Goal: Task Accomplishment & Management: Use online tool/utility

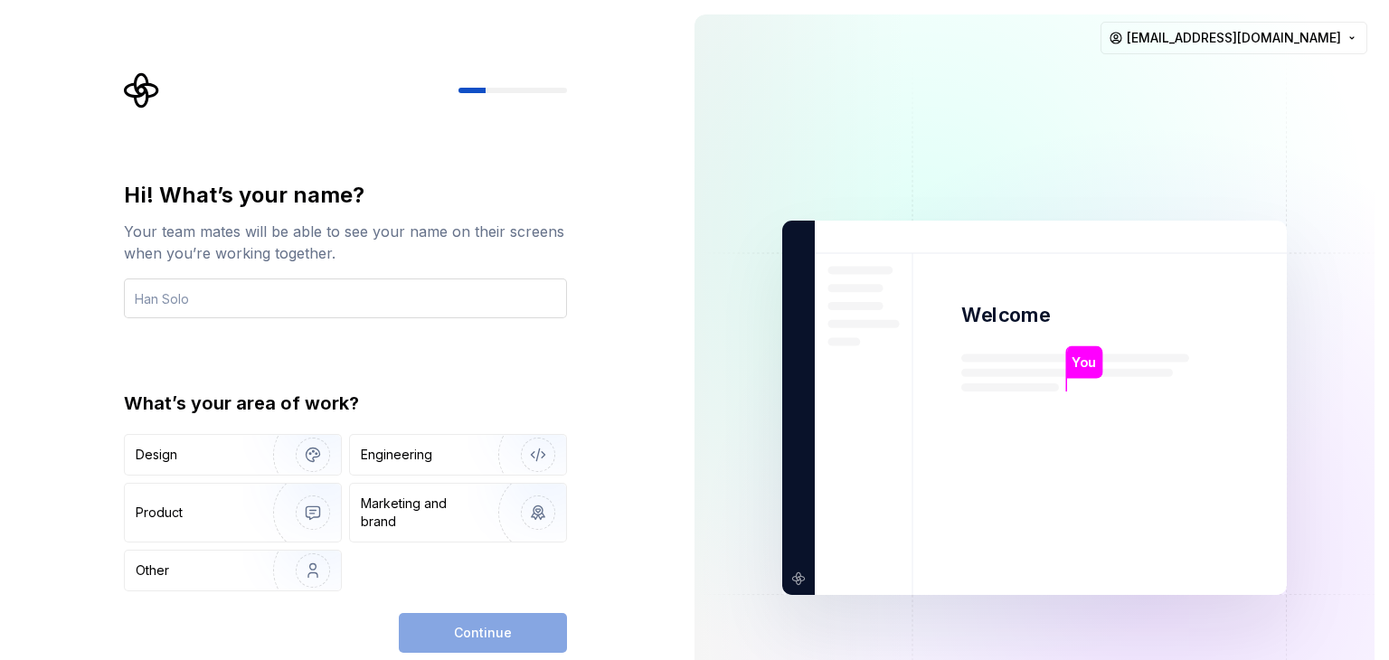
click at [212, 300] on input "text" at bounding box center [345, 299] width 443 height 40
type input "s"
click at [1106, 324] on img at bounding box center [1034, 408] width 733 height 855
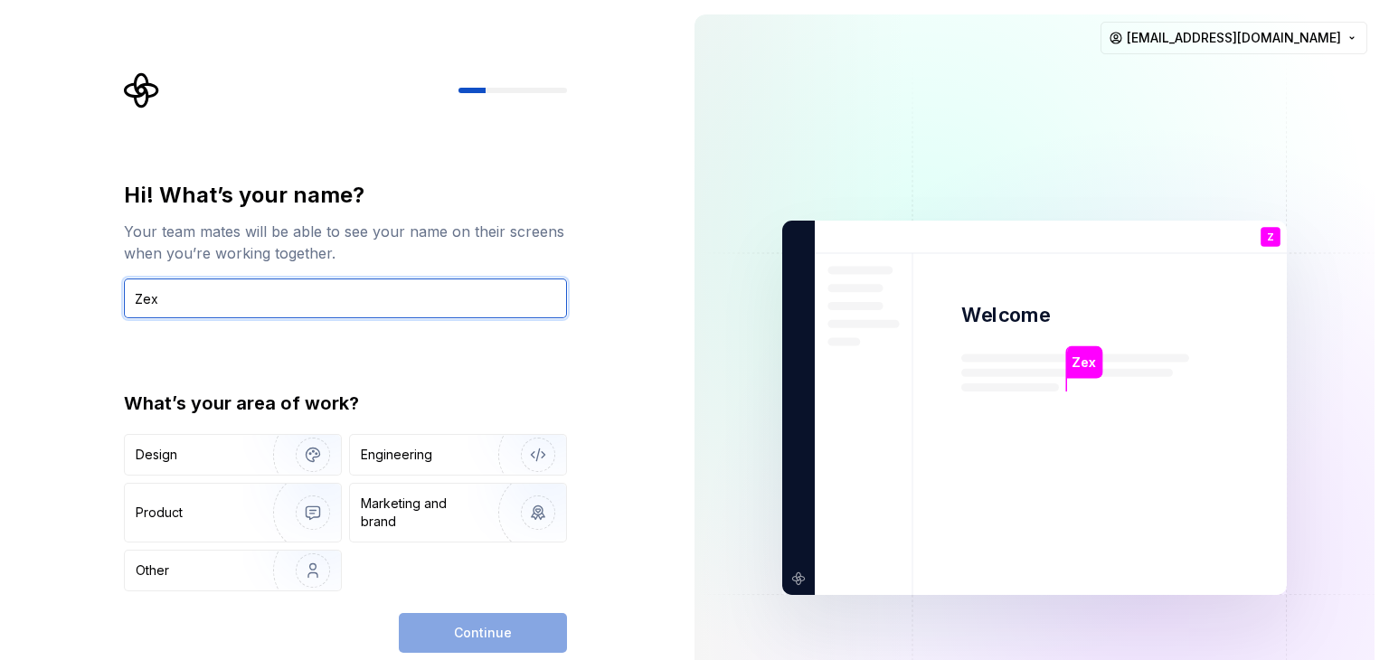
click at [210, 311] on input "Zex" at bounding box center [345, 299] width 443 height 40
type input "Z"
type input "Shib"
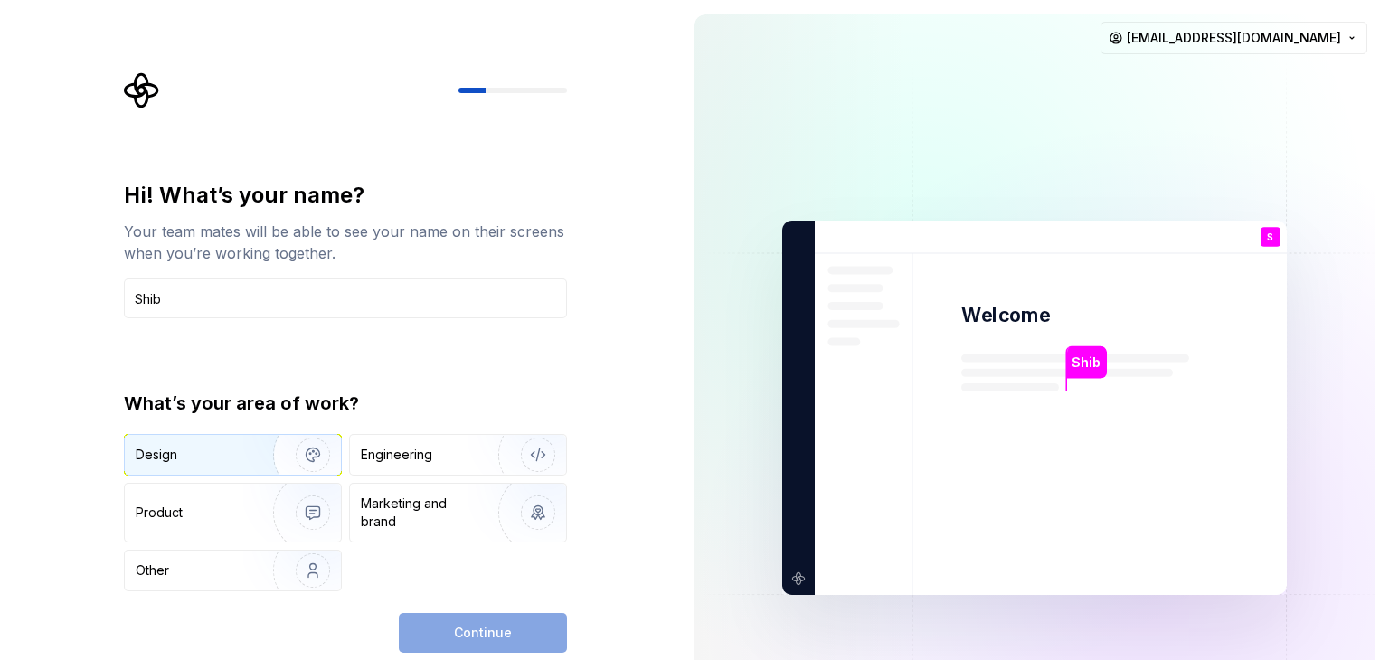
click at [268, 453] on img "button" at bounding box center [301, 454] width 116 height 121
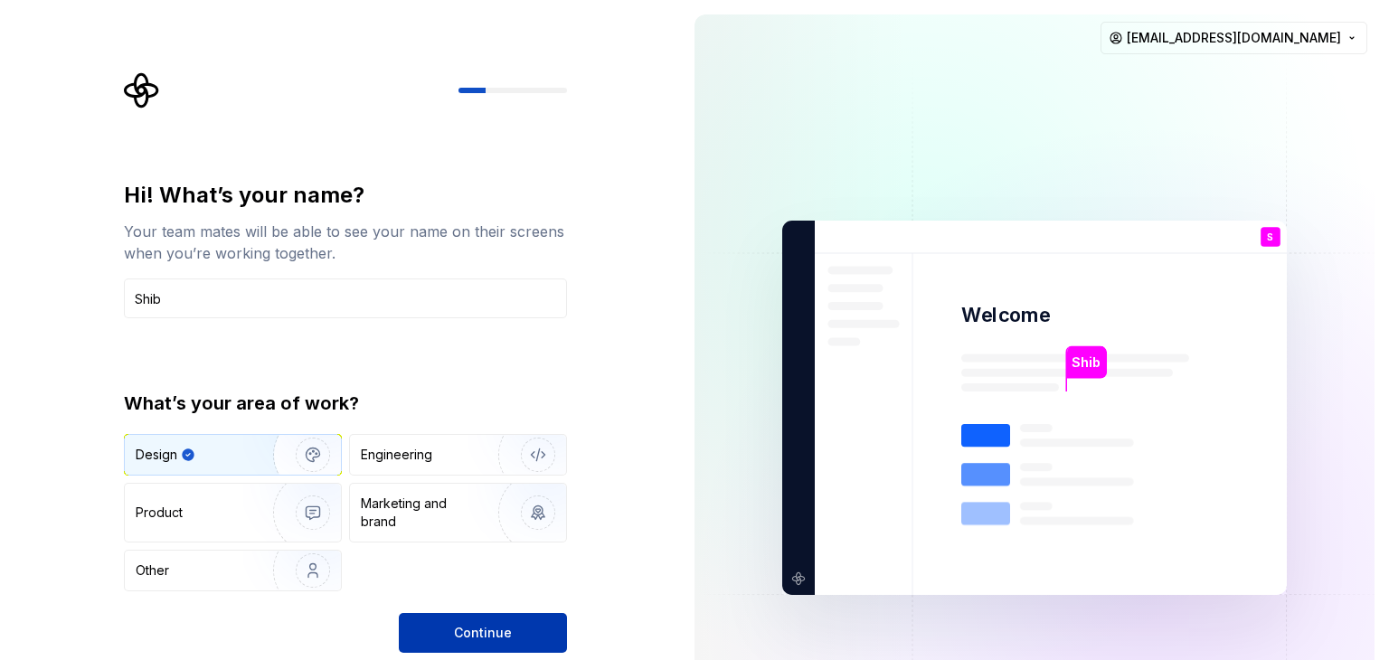
click at [494, 633] on span "Continue" at bounding box center [483, 633] width 58 height 18
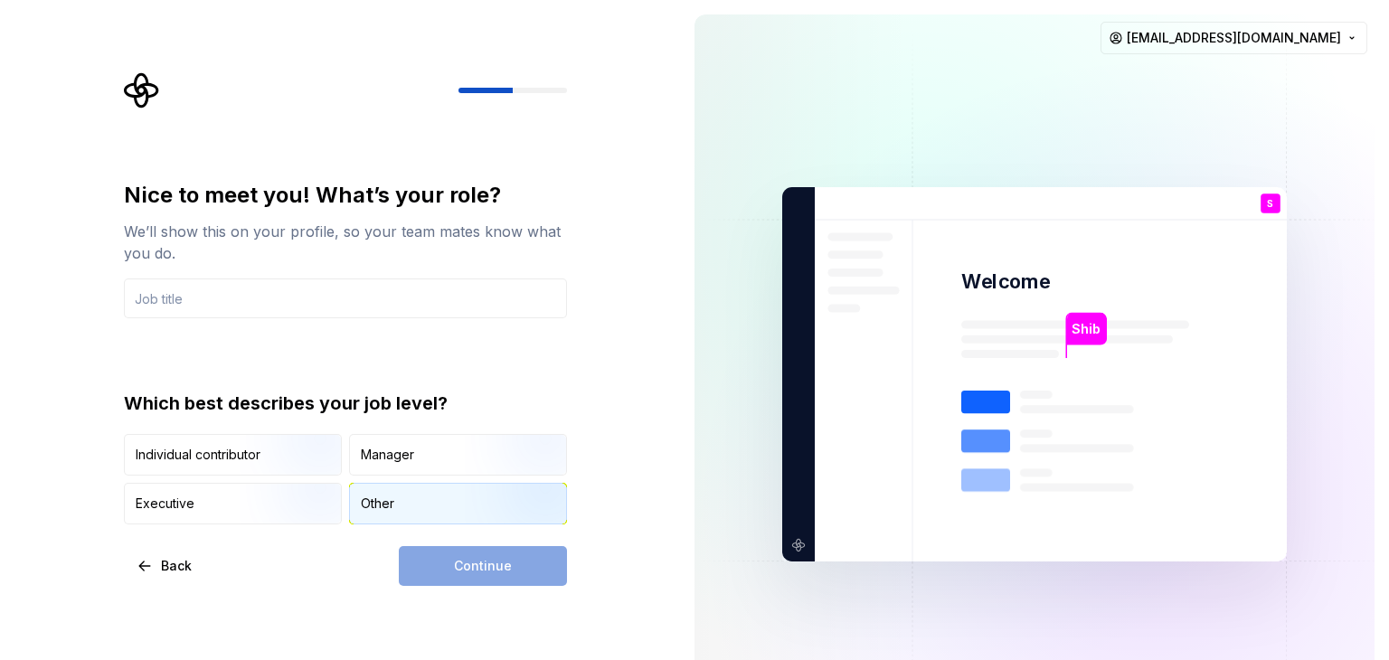
click at [375, 503] on div "Other" at bounding box center [377, 504] width 33 height 18
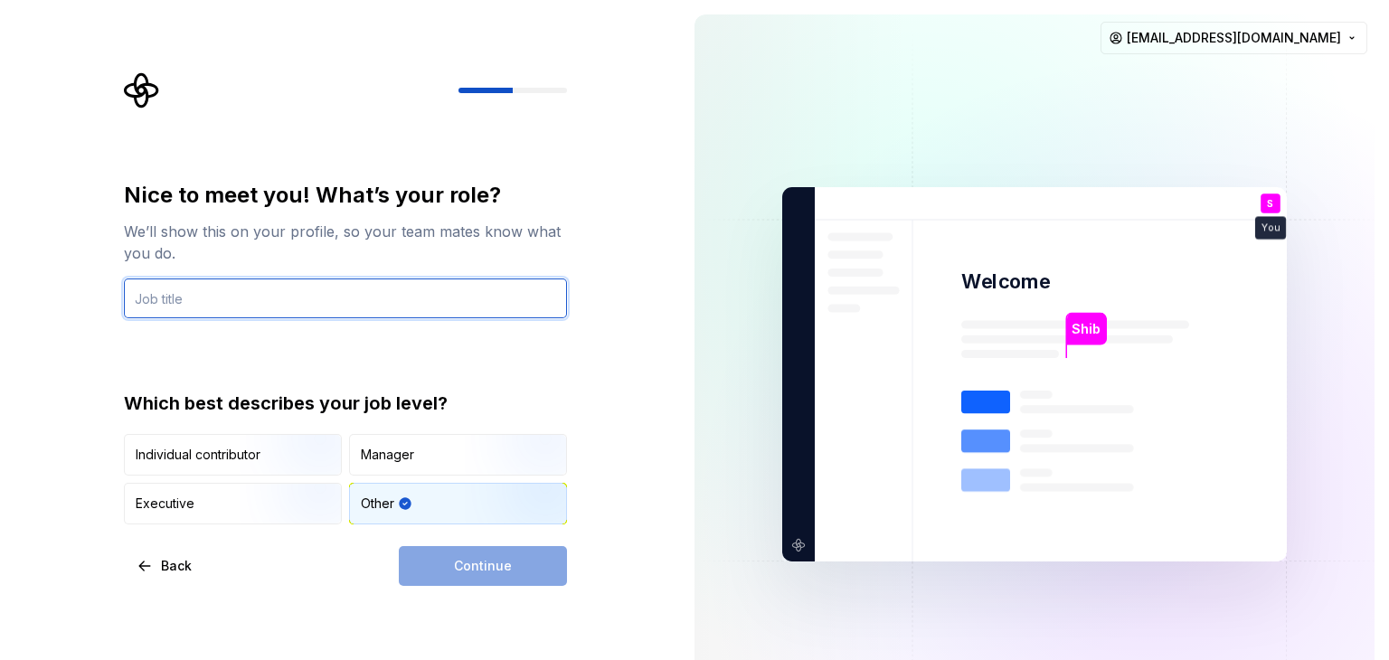
click at [393, 316] on input "text" at bounding box center [345, 299] width 443 height 40
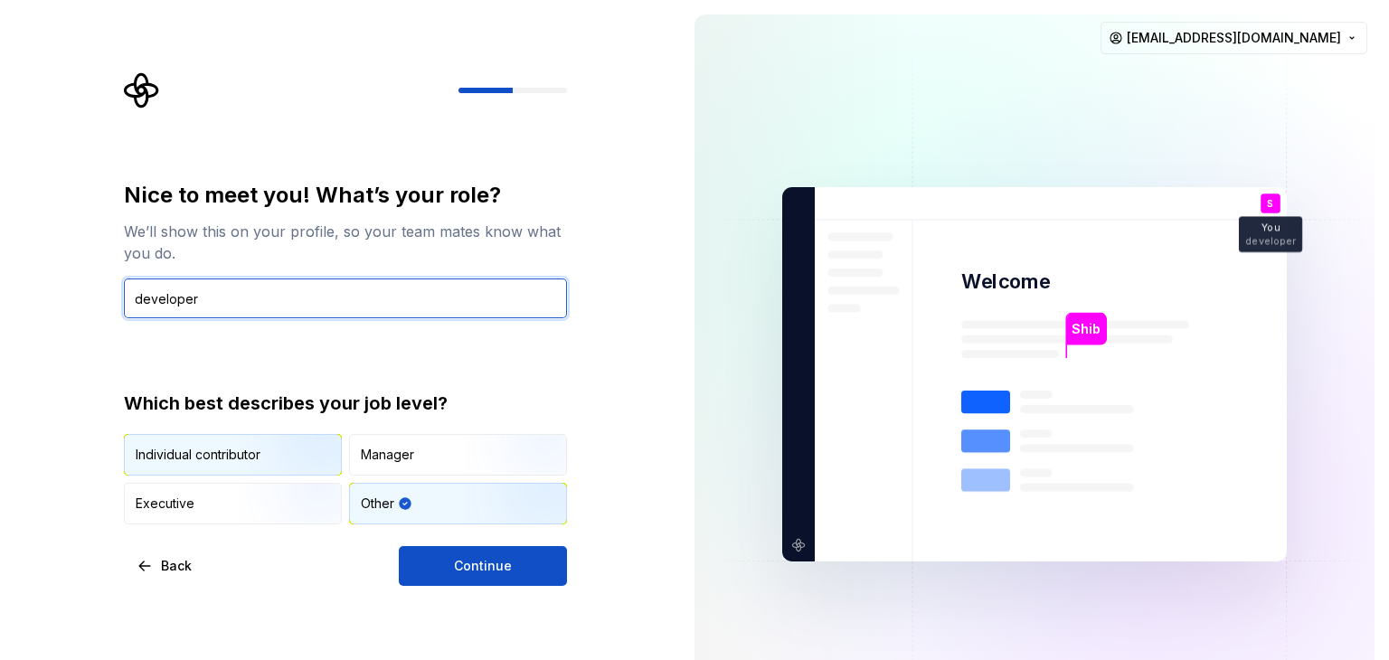
type input "developer"
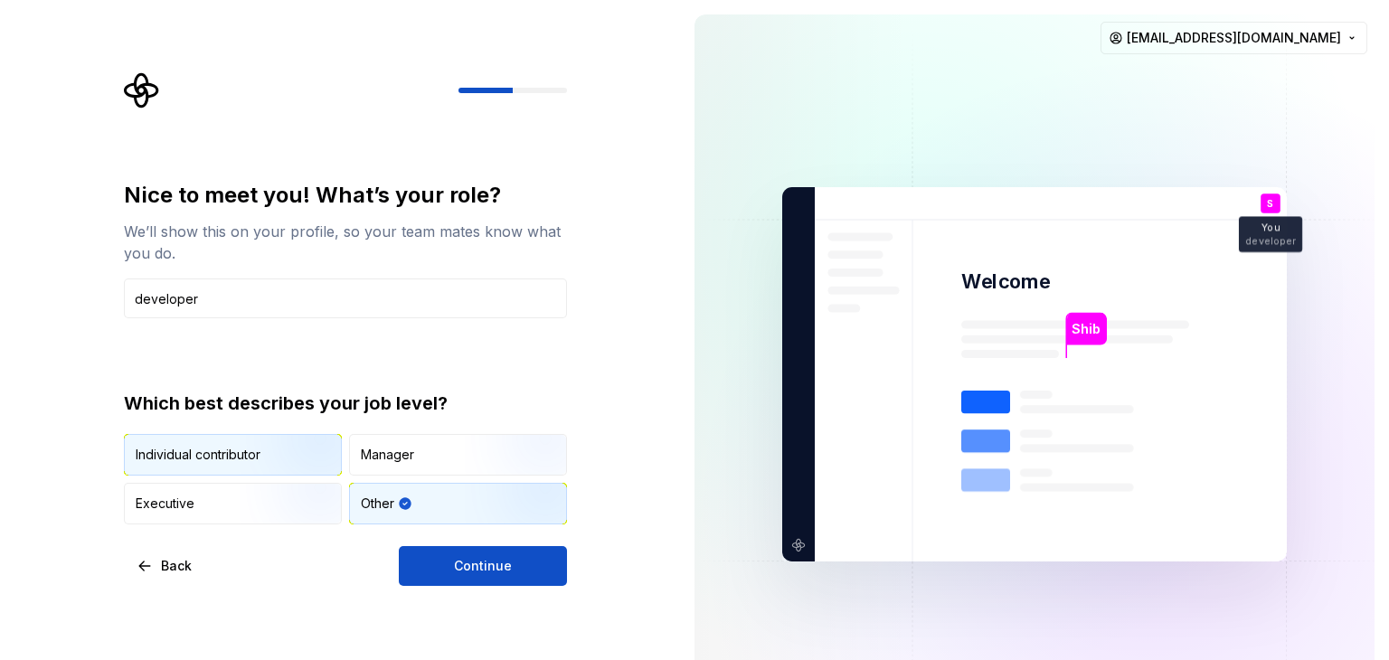
click at [279, 467] on img "button" at bounding box center [298, 477] width 116 height 121
click at [412, 498] on div "Other" at bounding box center [458, 504] width 216 height 40
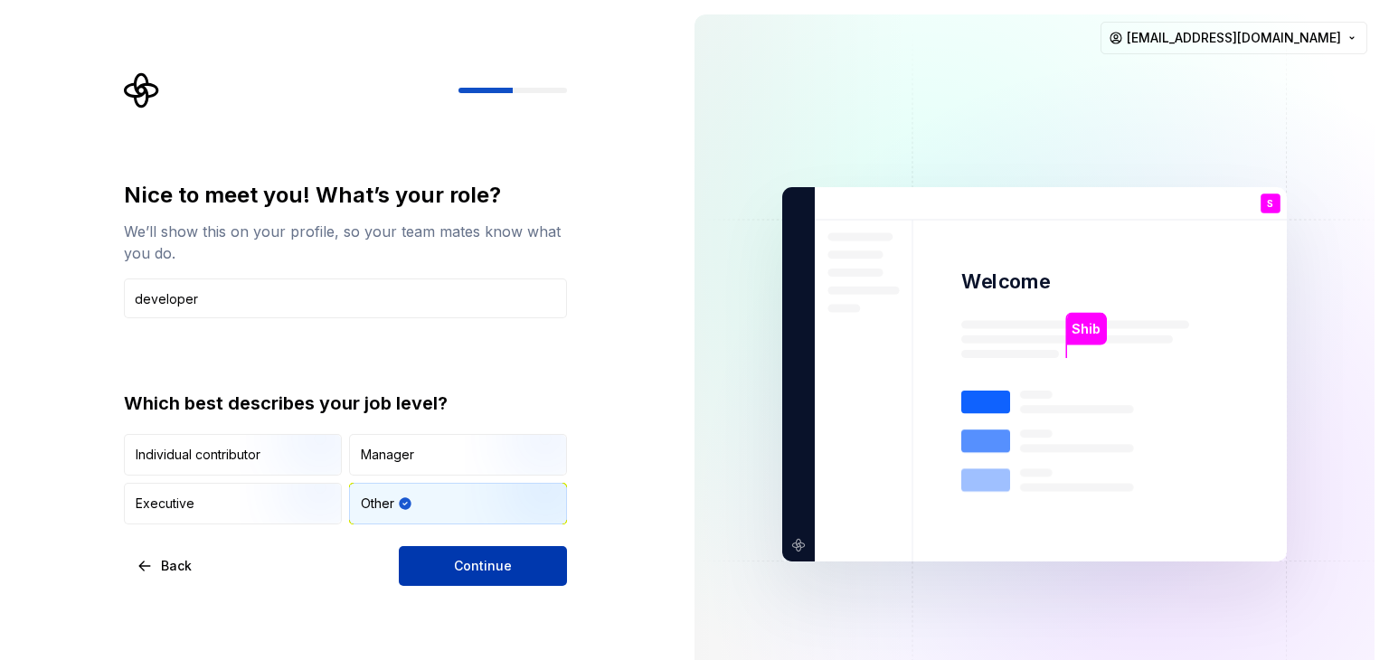
click at [479, 572] on span "Continue" at bounding box center [483, 566] width 58 height 18
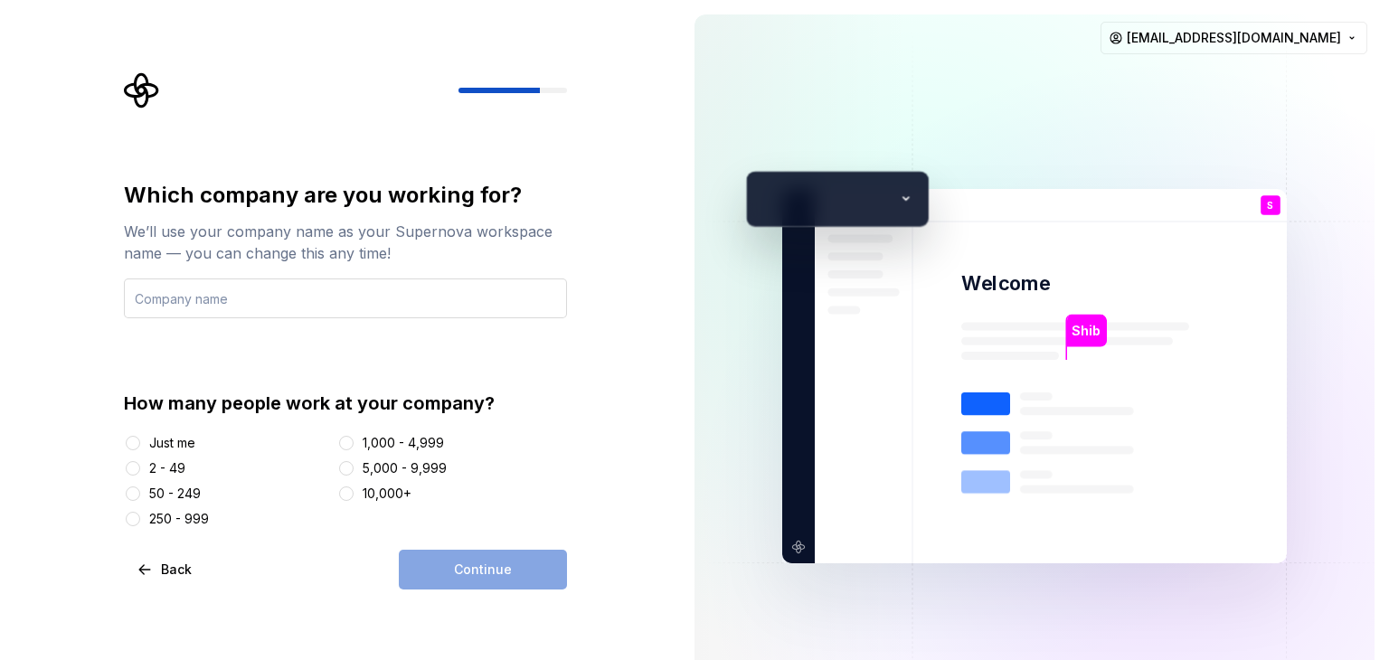
click at [206, 306] on input "text" at bounding box center [345, 299] width 443 height 40
type input "p"
type input "c"
type input "private"
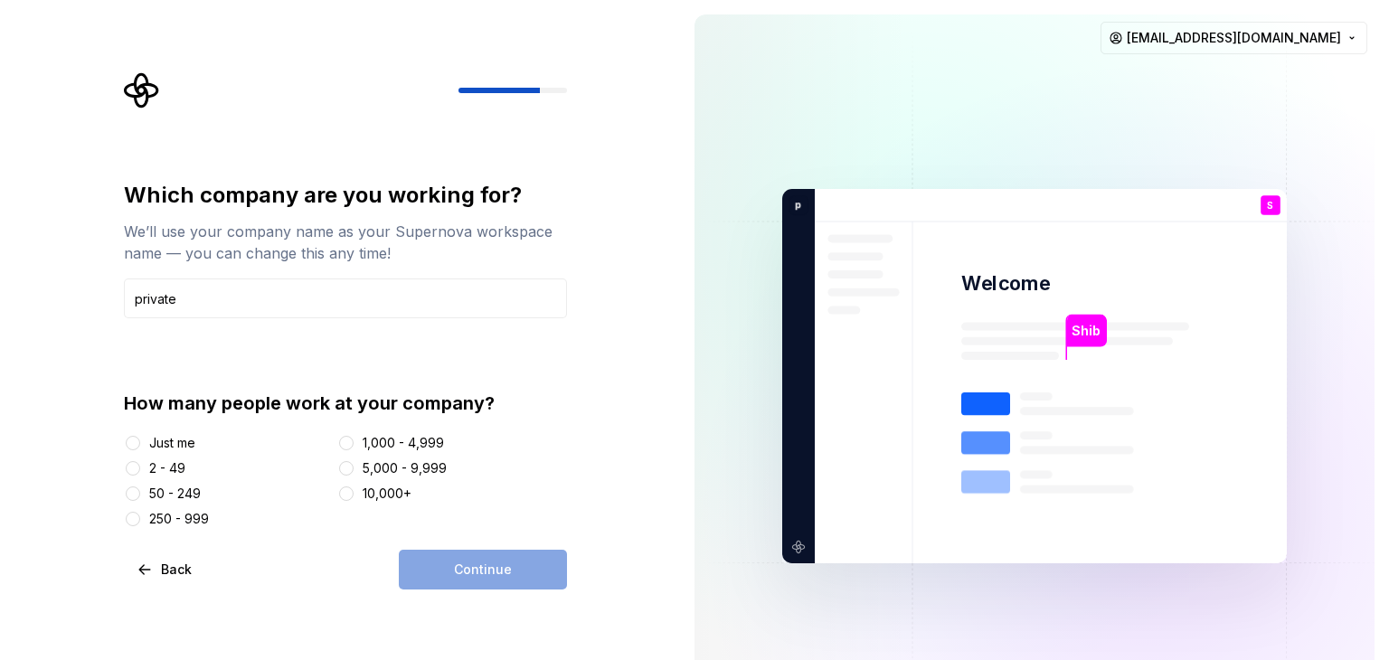
click at [140, 466] on div at bounding box center [133, 469] width 18 height 18
click at [137, 468] on button "2 - 49" at bounding box center [133, 468] width 14 height 14
click at [432, 562] on button "Continue" at bounding box center [483, 570] width 168 height 40
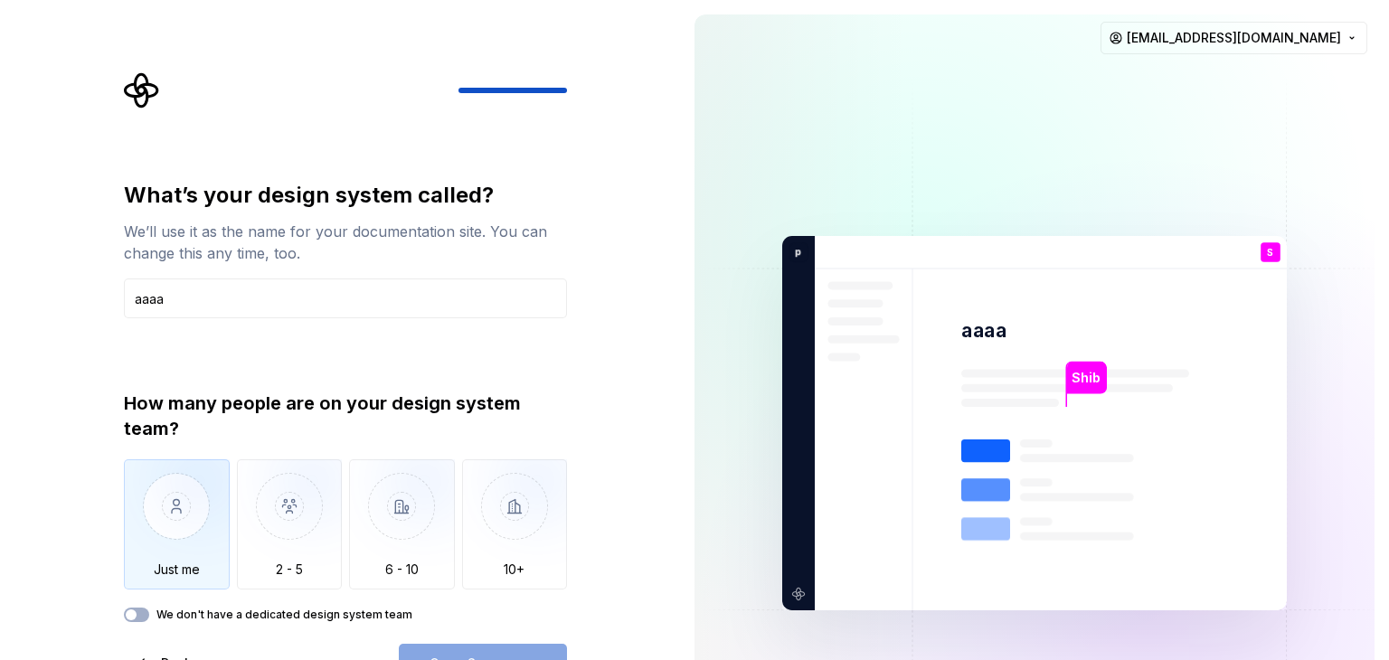
type input "aaaa"
click at [180, 525] on img "button" at bounding box center [177, 520] width 106 height 121
click at [438, 644] on button "Open Supernova" at bounding box center [483, 664] width 168 height 40
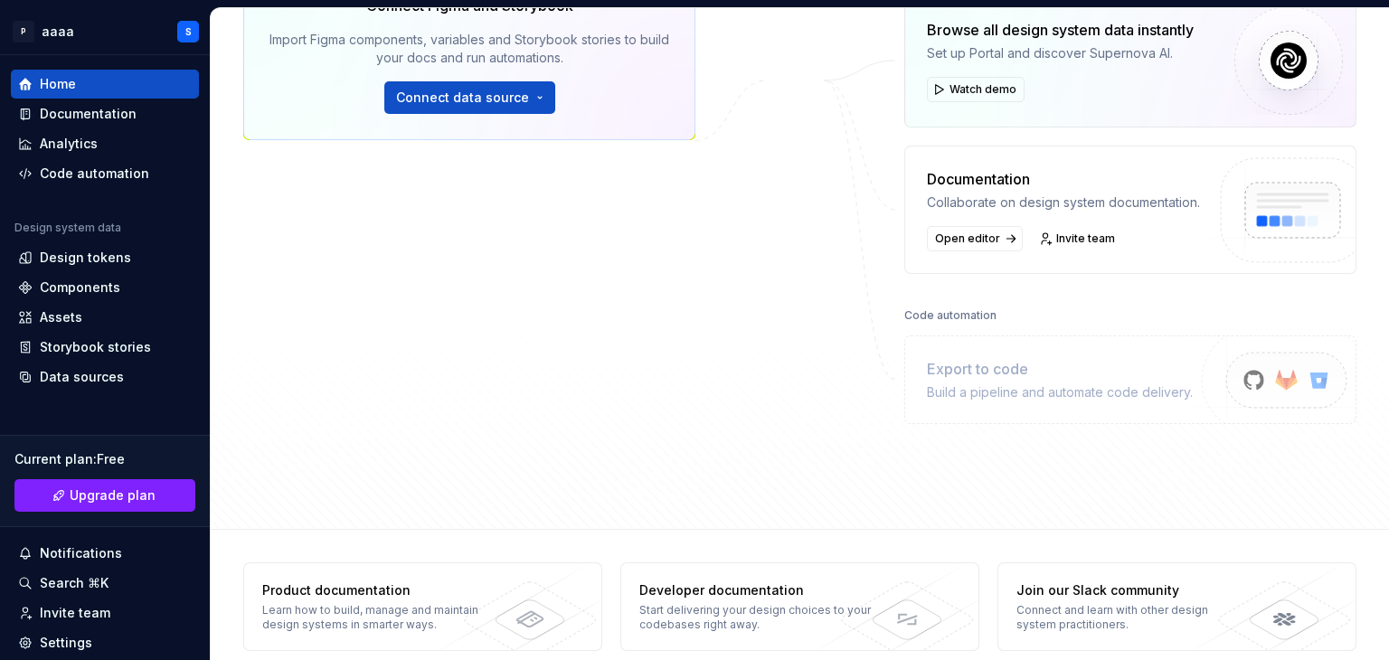
scroll to position [297, 0]
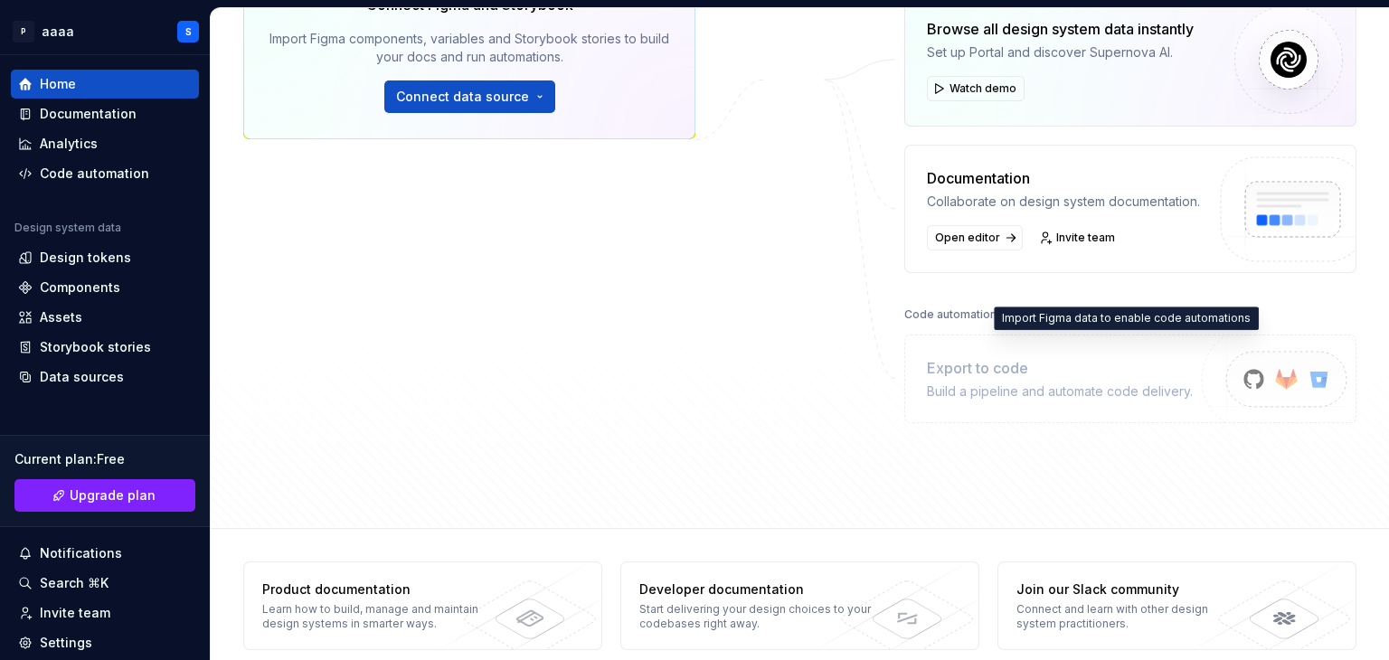
click at [1053, 377] on div "Export to code" at bounding box center [1060, 368] width 266 height 22
click at [1015, 383] on div "Build a pipeline and automate code delivery." at bounding box center [1060, 392] width 266 height 18
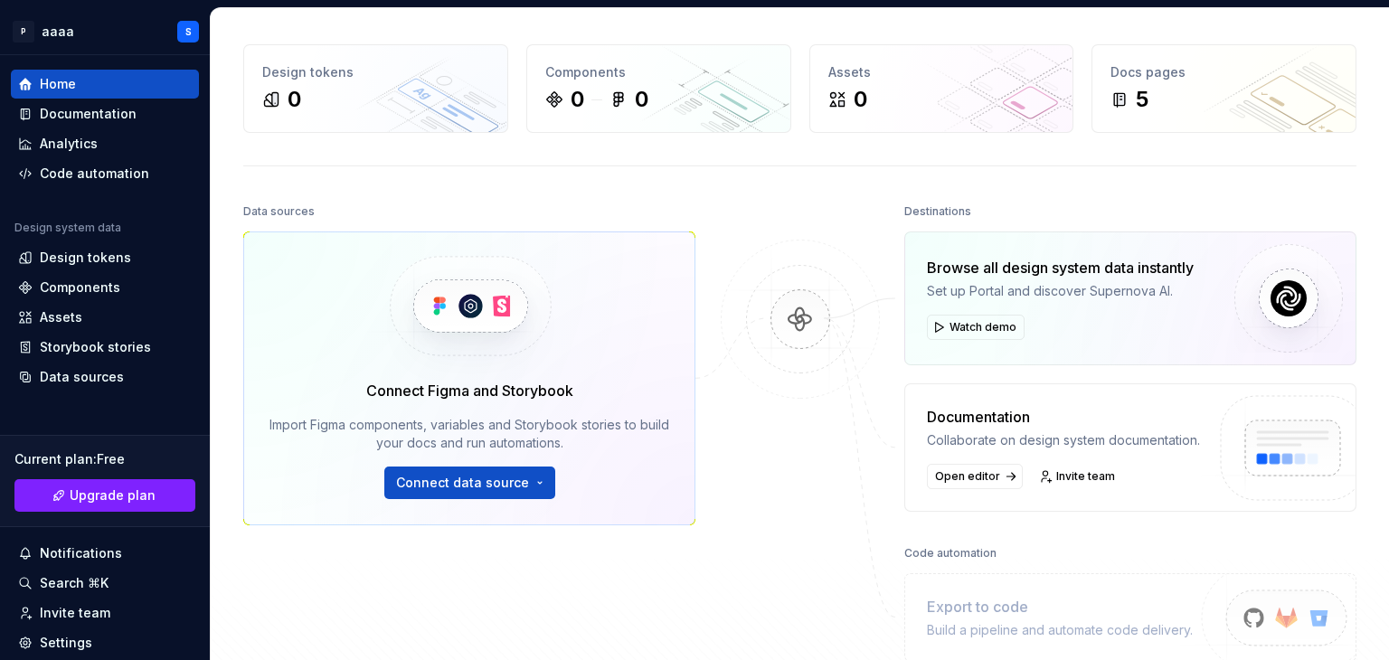
scroll to position [0, 0]
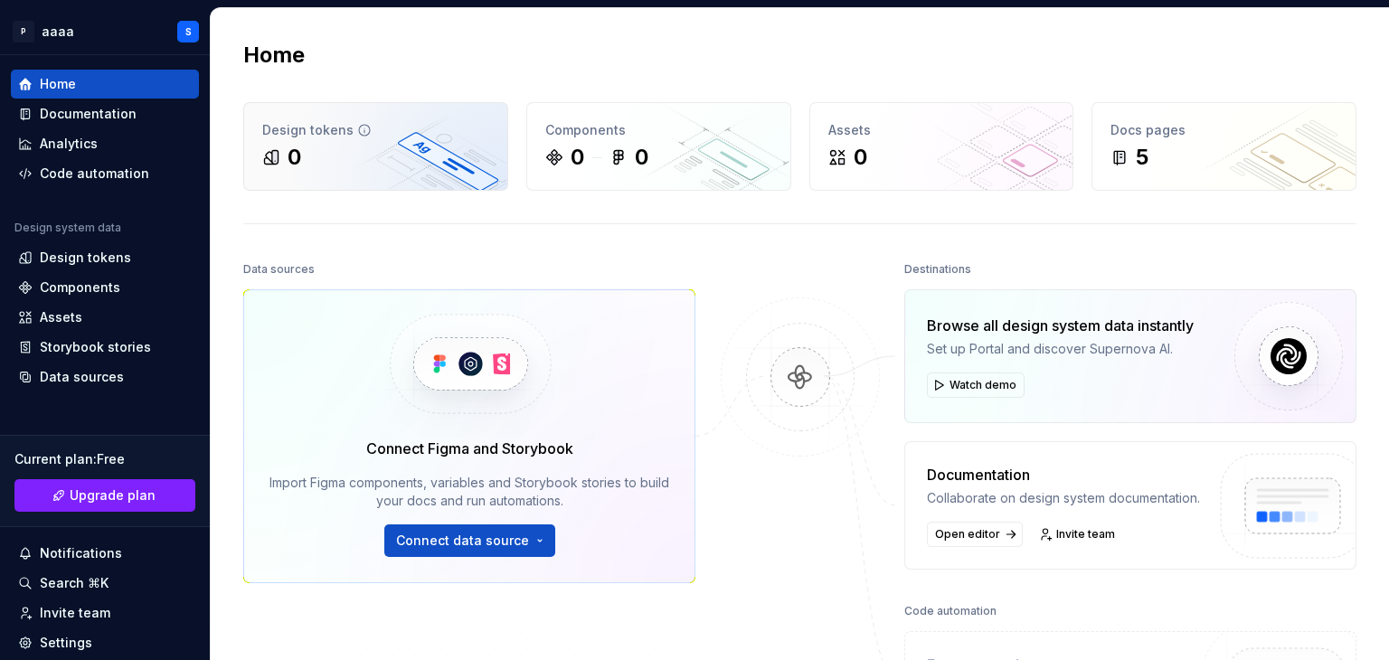
click at [438, 136] on div "Design tokens" at bounding box center [375, 130] width 227 height 18
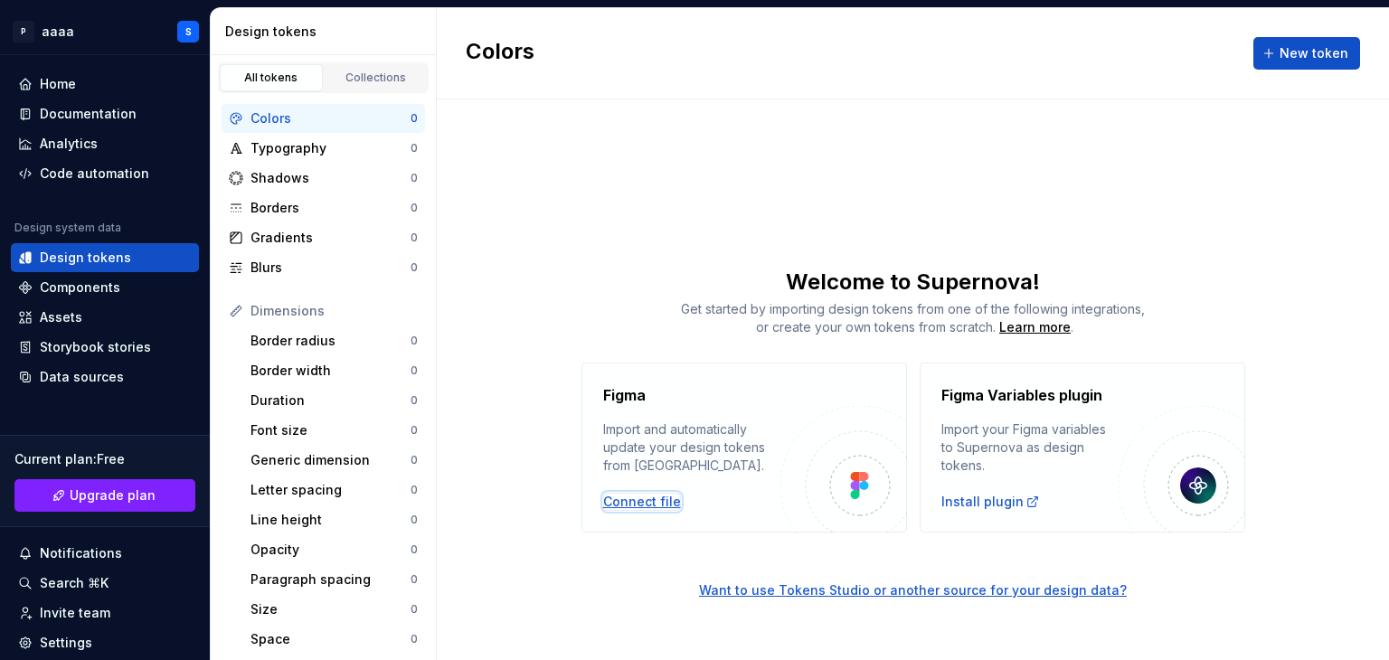
click at [659, 503] on div "Connect file" at bounding box center [642, 502] width 78 height 18
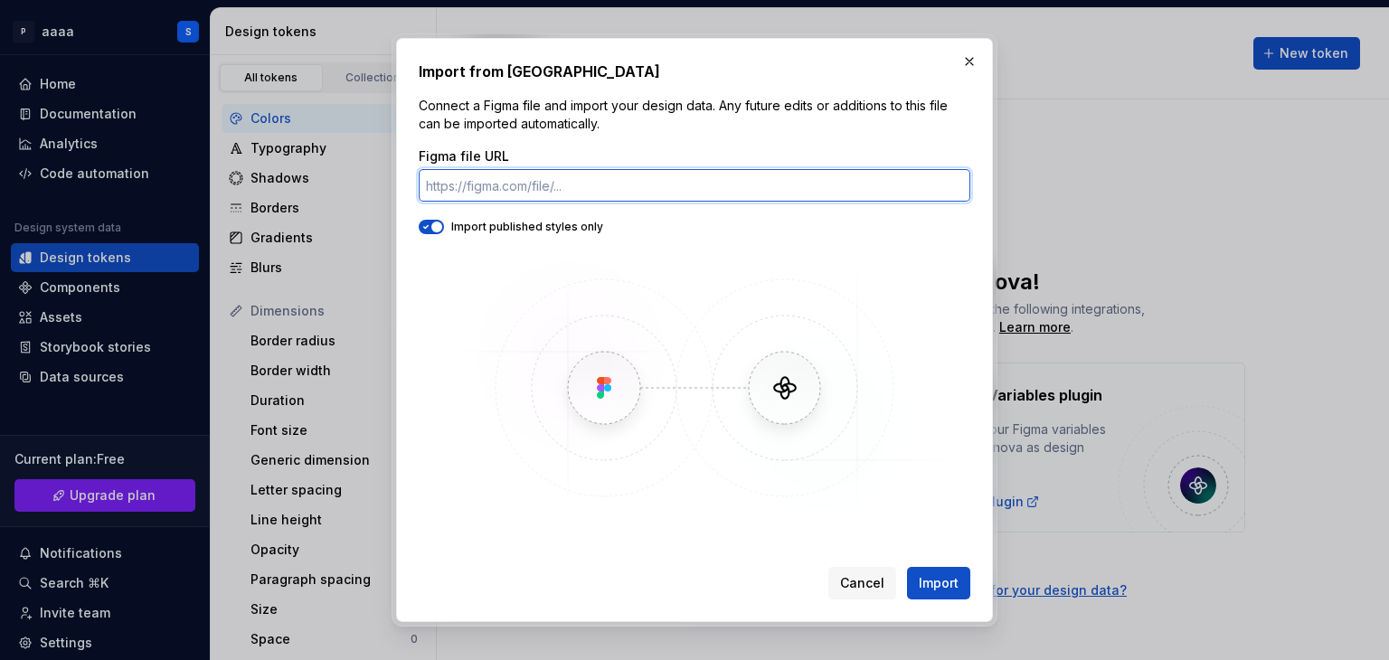
click at [571, 178] on input "Figma file URL" at bounding box center [695, 185] width 552 height 33
paste input "https://www.figma.com/design/NmftnudvQtjzPbV056SjlY/Wellnest-UI?node-id=0-1&p=f…"
type input "https://www.figma.com/design/NmftnudvQtjzPbV056SjlY/Wellnest-UI?node-id=0-1&p=f…"
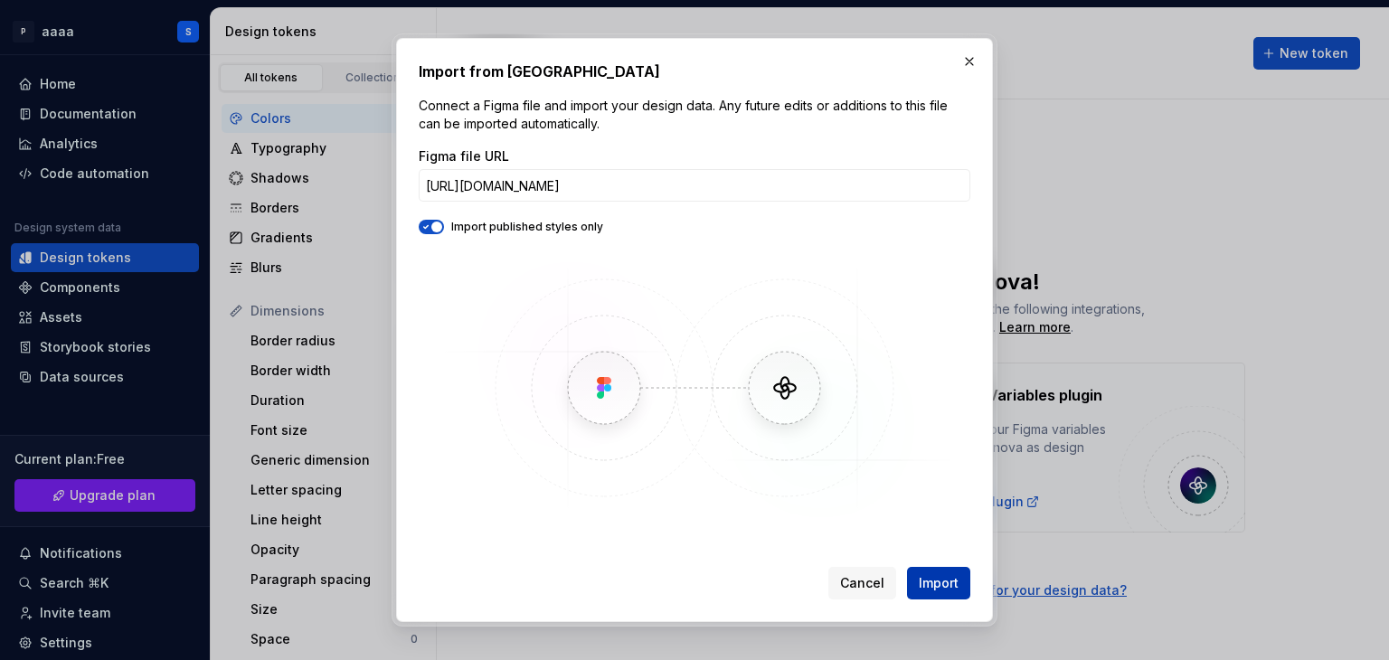
scroll to position [0, 0]
click at [927, 579] on span "Import" at bounding box center [939, 583] width 40 height 18
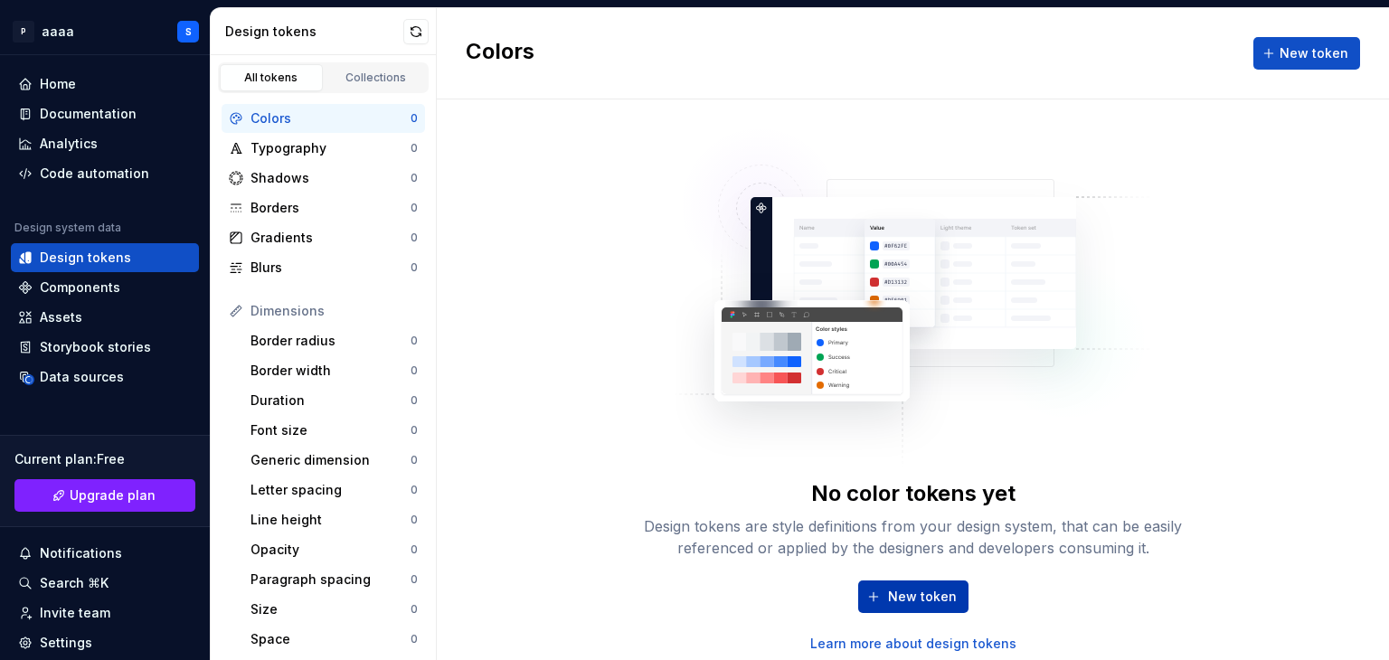
click at [926, 601] on span "New token" at bounding box center [922, 597] width 69 height 18
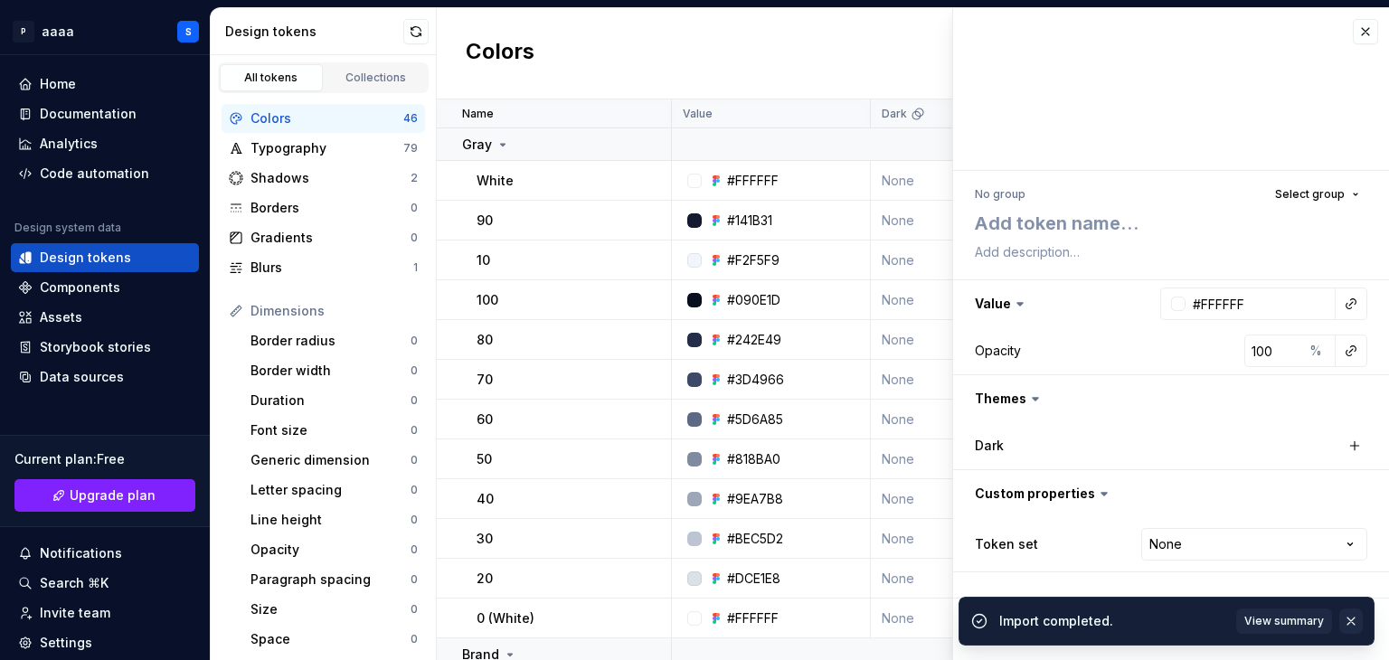
click at [1353, 623] on button "button" at bounding box center [1352, 621] width 24 height 25
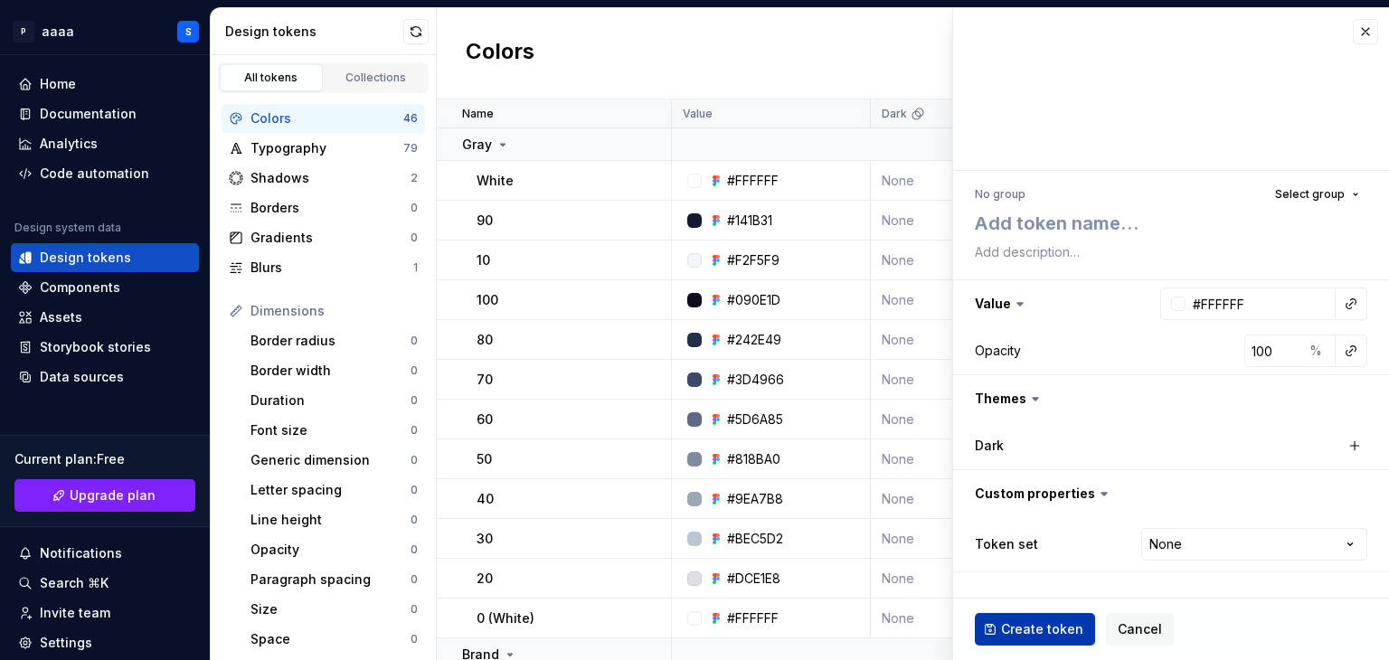
click at [1057, 619] on button "Create token" at bounding box center [1035, 629] width 120 height 33
type textarea "*"
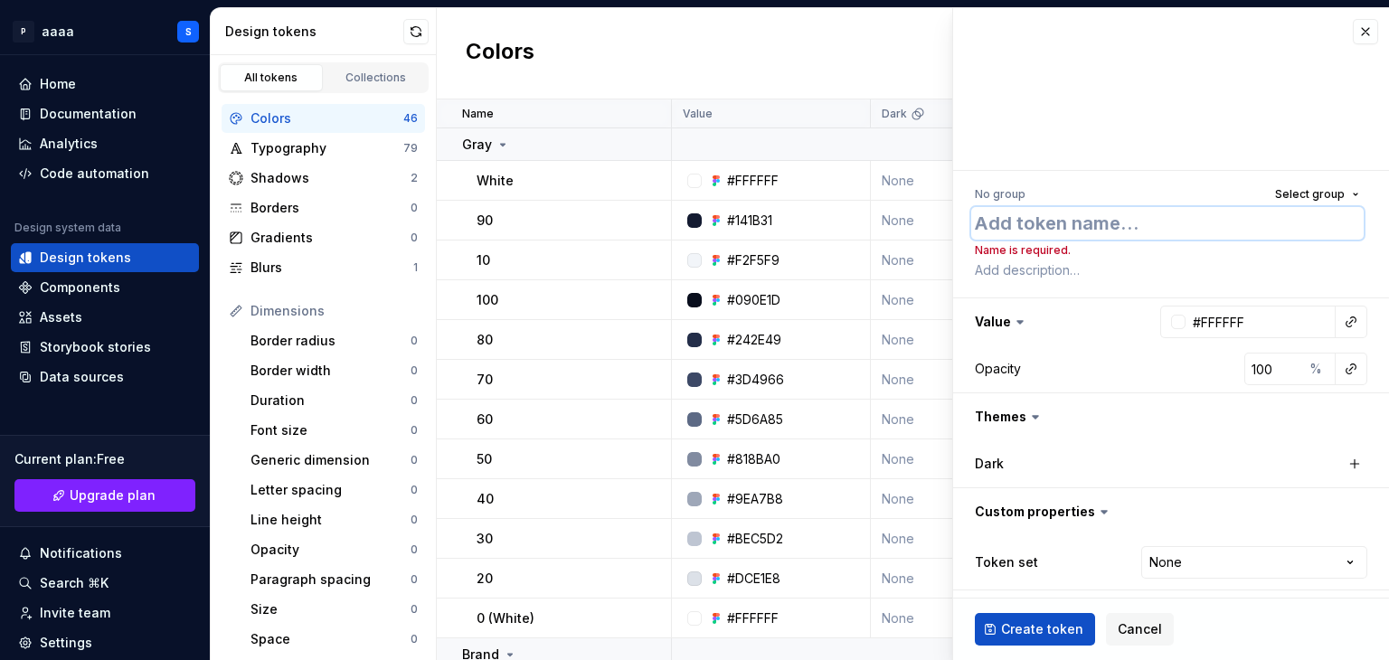
click at [1009, 223] on textarea at bounding box center [1168, 223] width 393 height 33
type textarea "z"
type textarea "*"
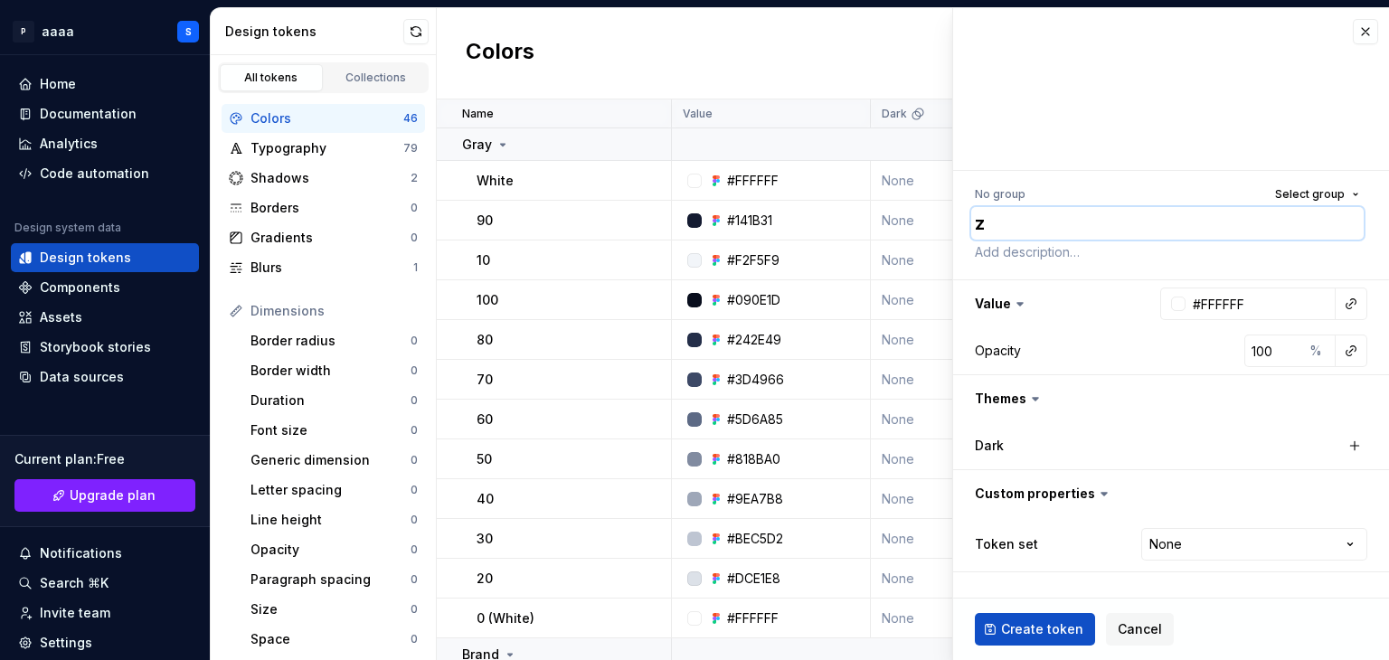
type textarea "ze"
type textarea "*"
type textarea "zen"
type textarea "*"
type textarea "zen"
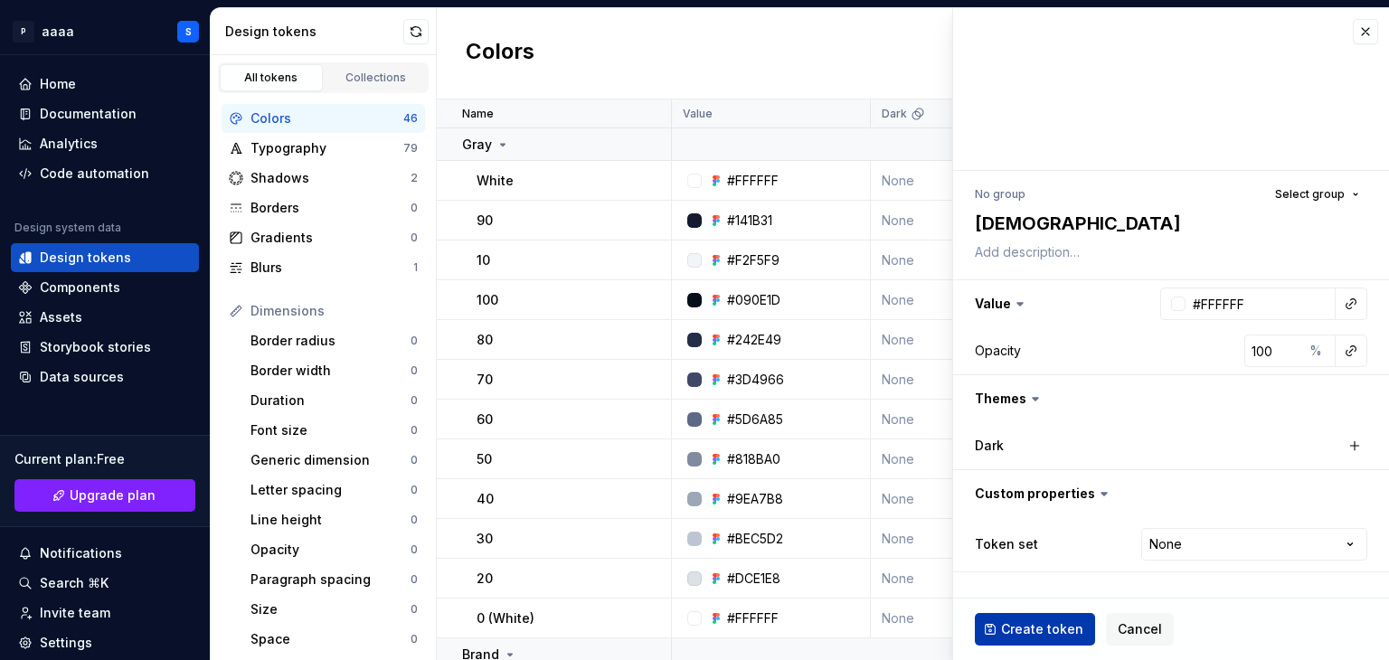
click at [1031, 637] on span "Create token" at bounding box center [1042, 630] width 82 height 18
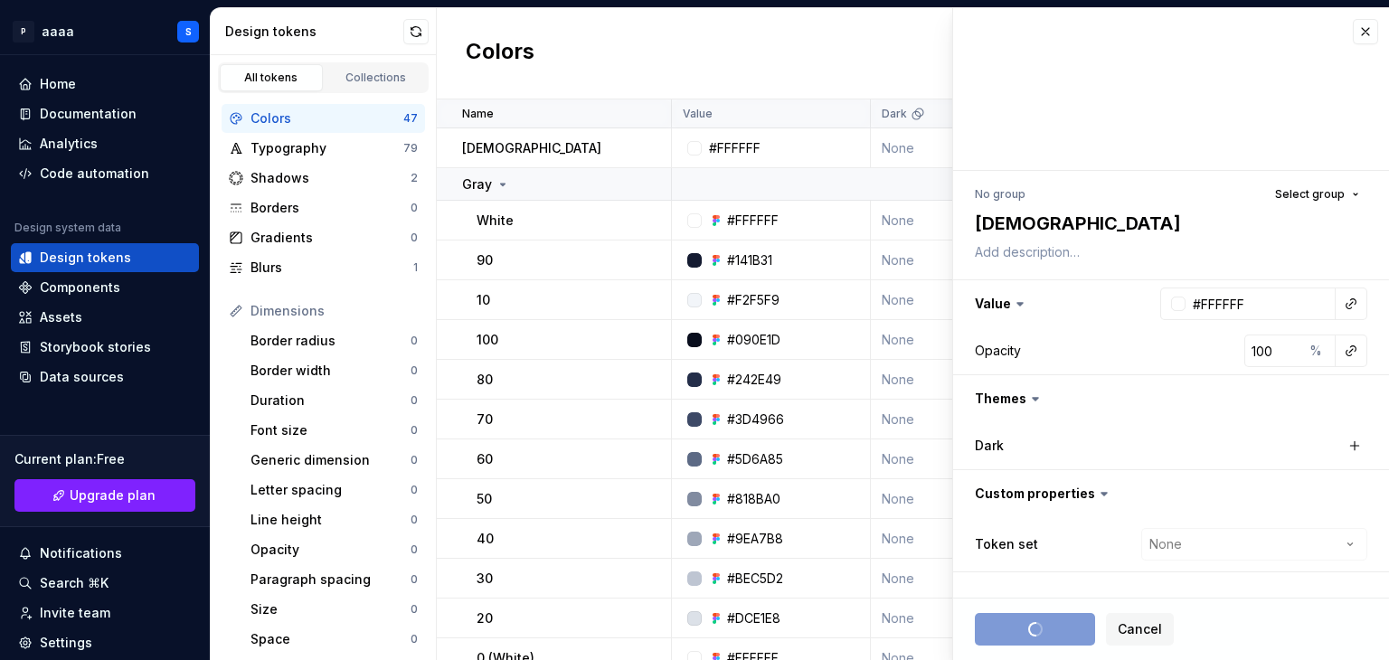
type textarea "*"
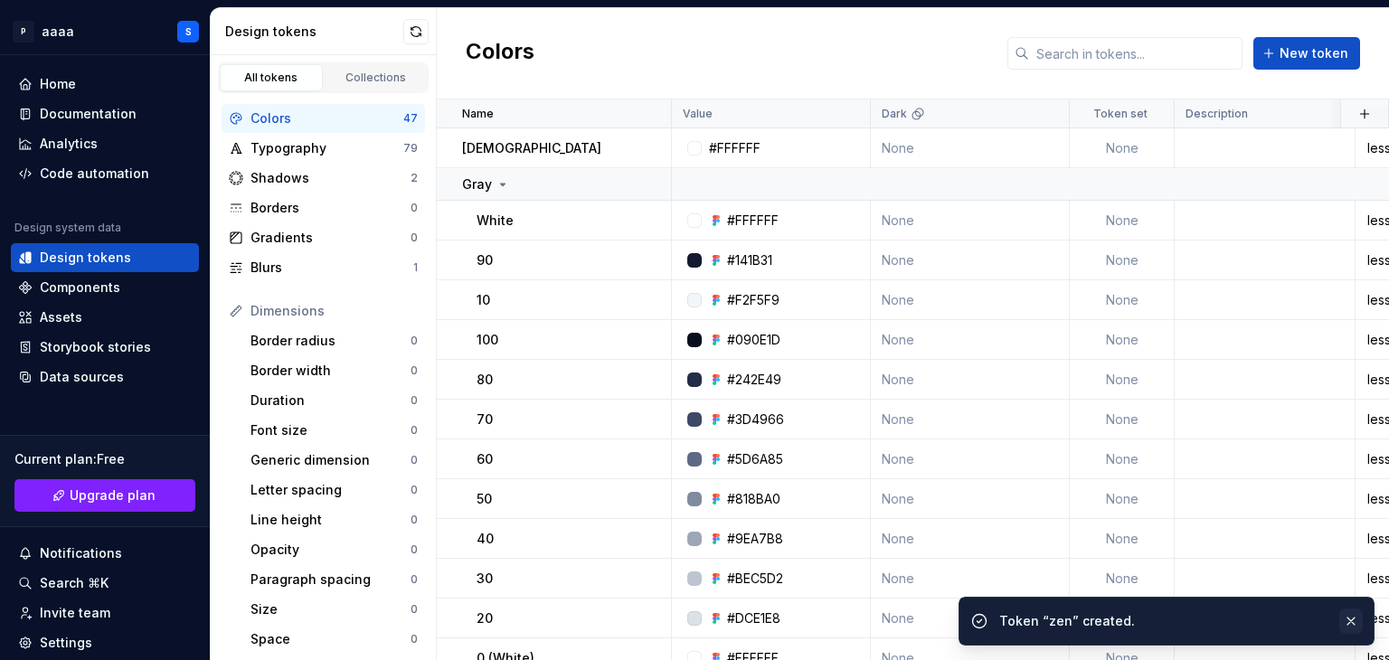
click at [1351, 610] on button "button" at bounding box center [1352, 621] width 24 height 25
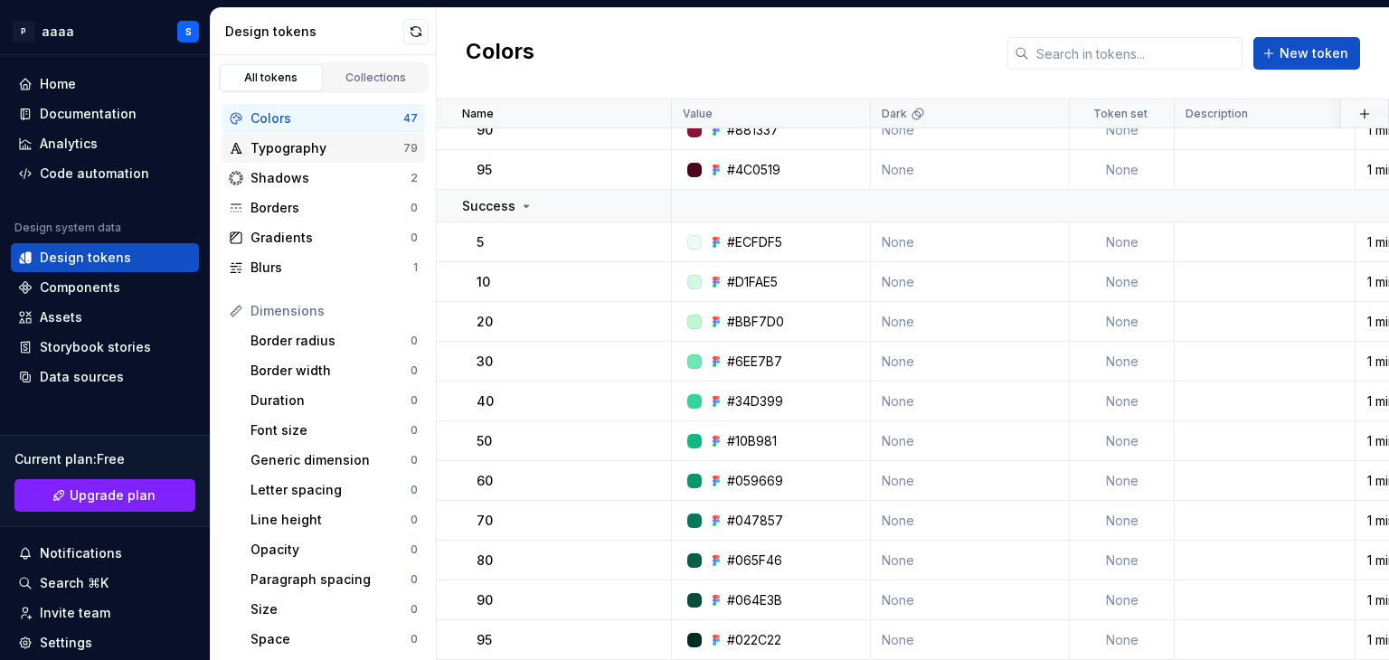
click at [381, 151] on div "Typography" at bounding box center [327, 148] width 153 height 18
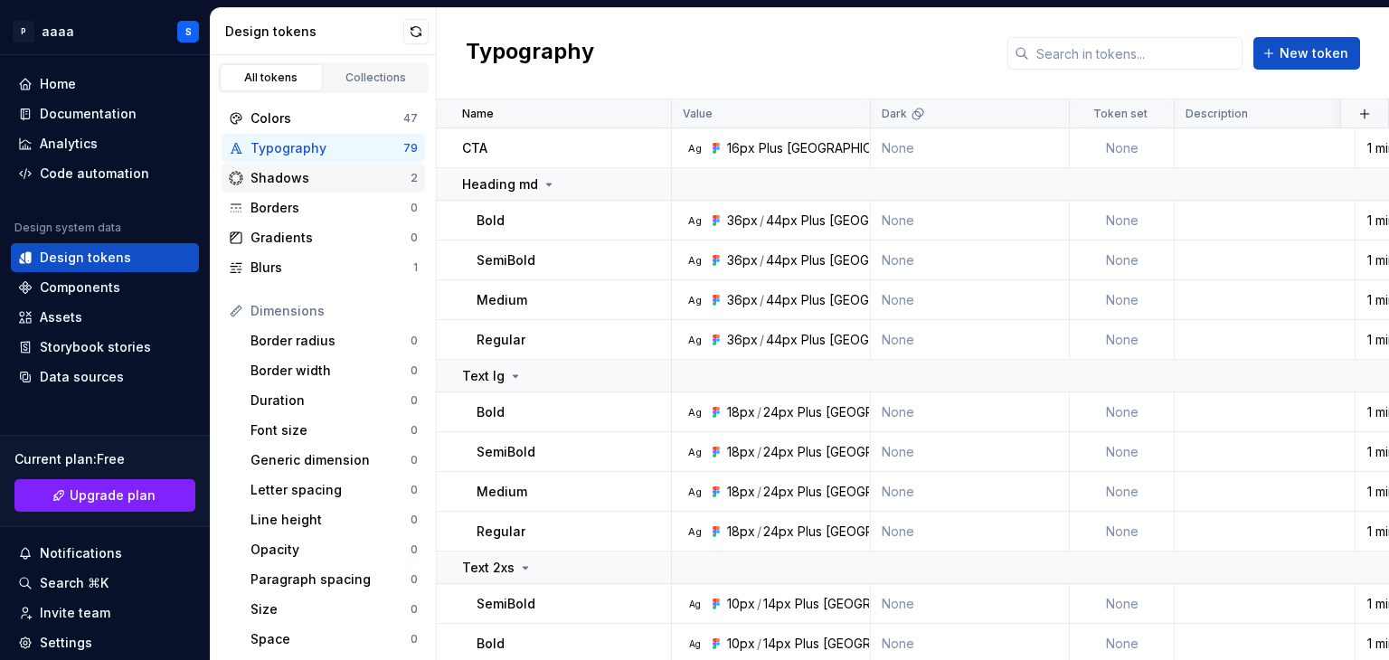
click at [307, 178] on div "Shadows" at bounding box center [331, 178] width 160 height 18
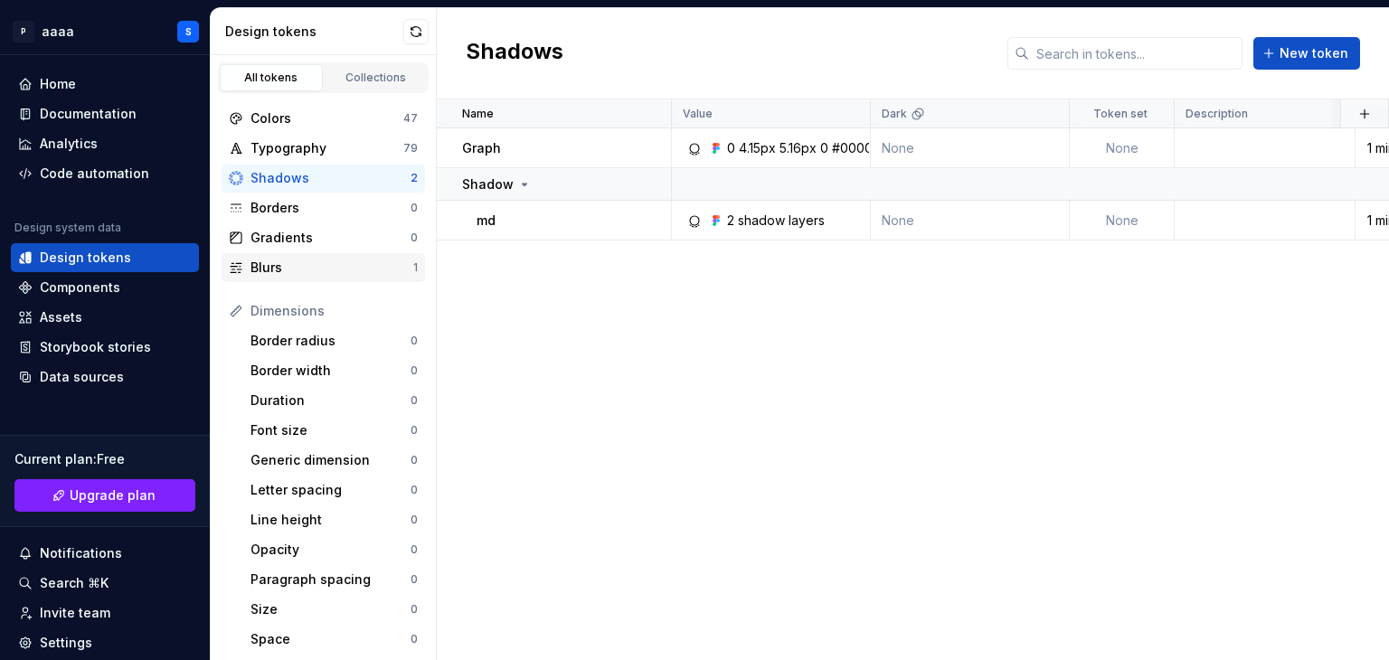
click at [326, 272] on div "Blurs" at bounding box center [332, 268] width 163 height 18
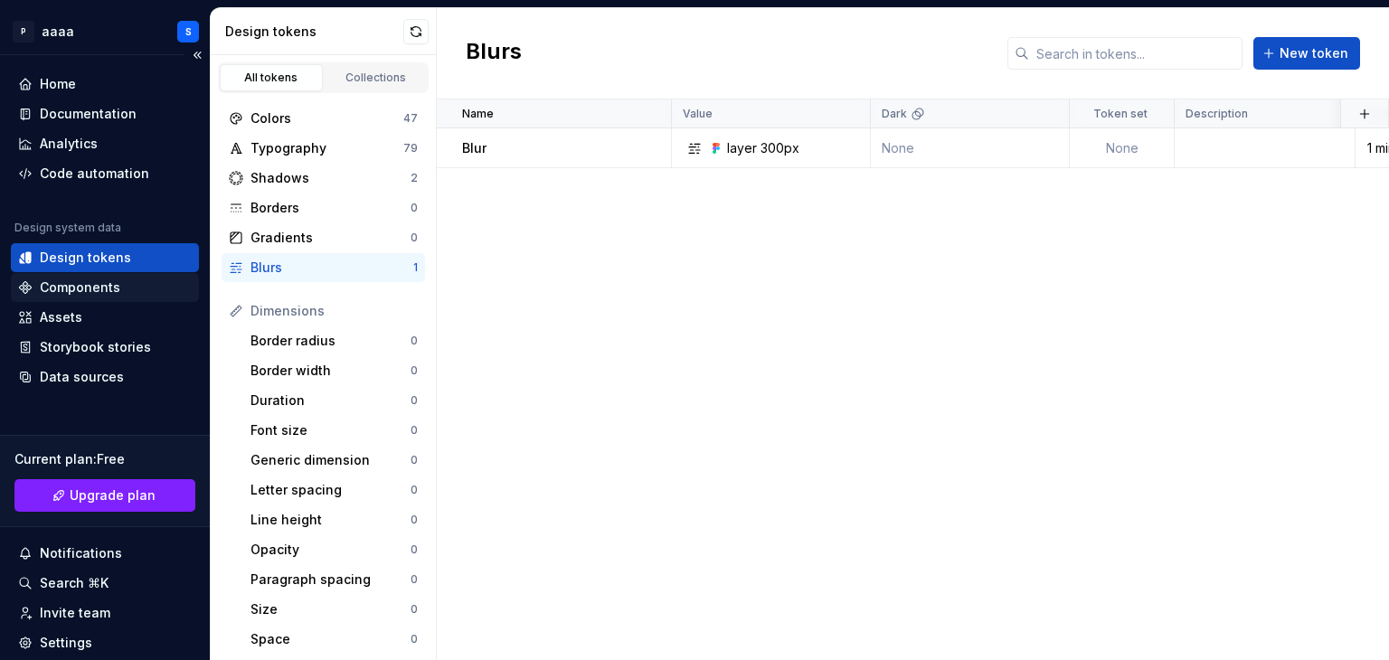
click at [105, 279] on div "Components" at bounding box center [80, 288] width 81 height 18
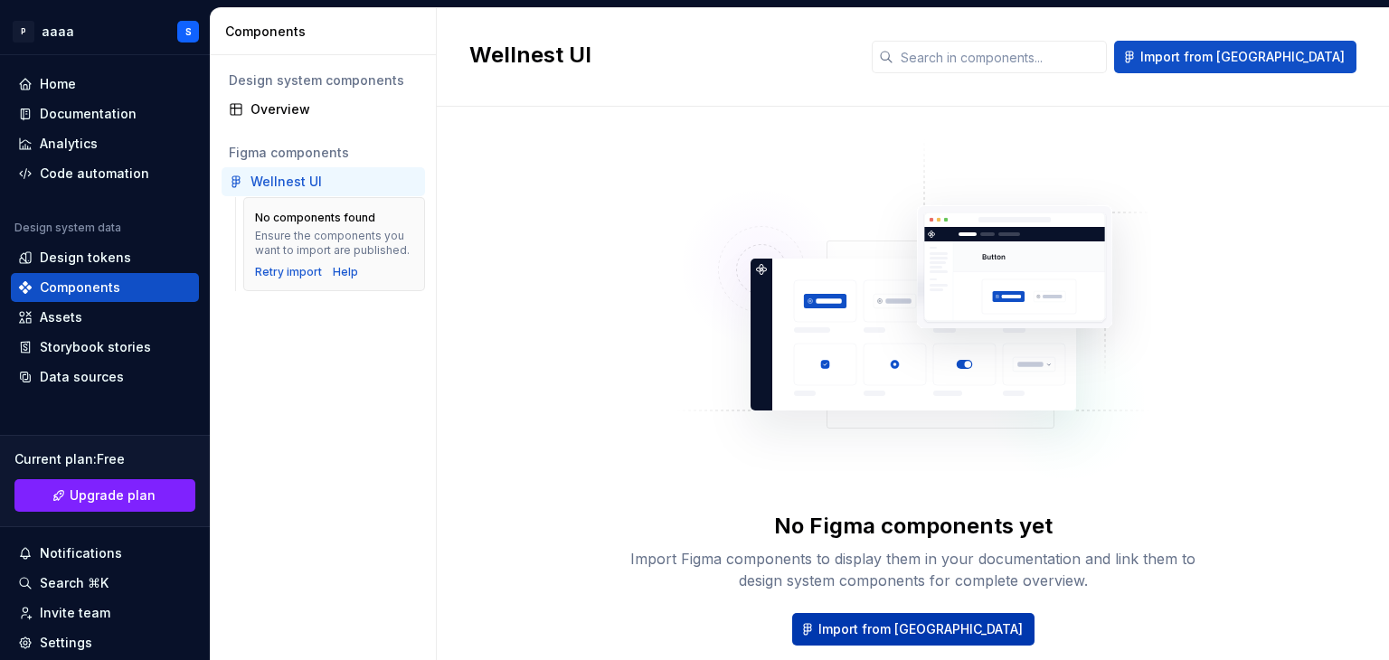
click at [915, 621] on span "Import from Figma" at bounding box center [921, 630] width 204 height 18
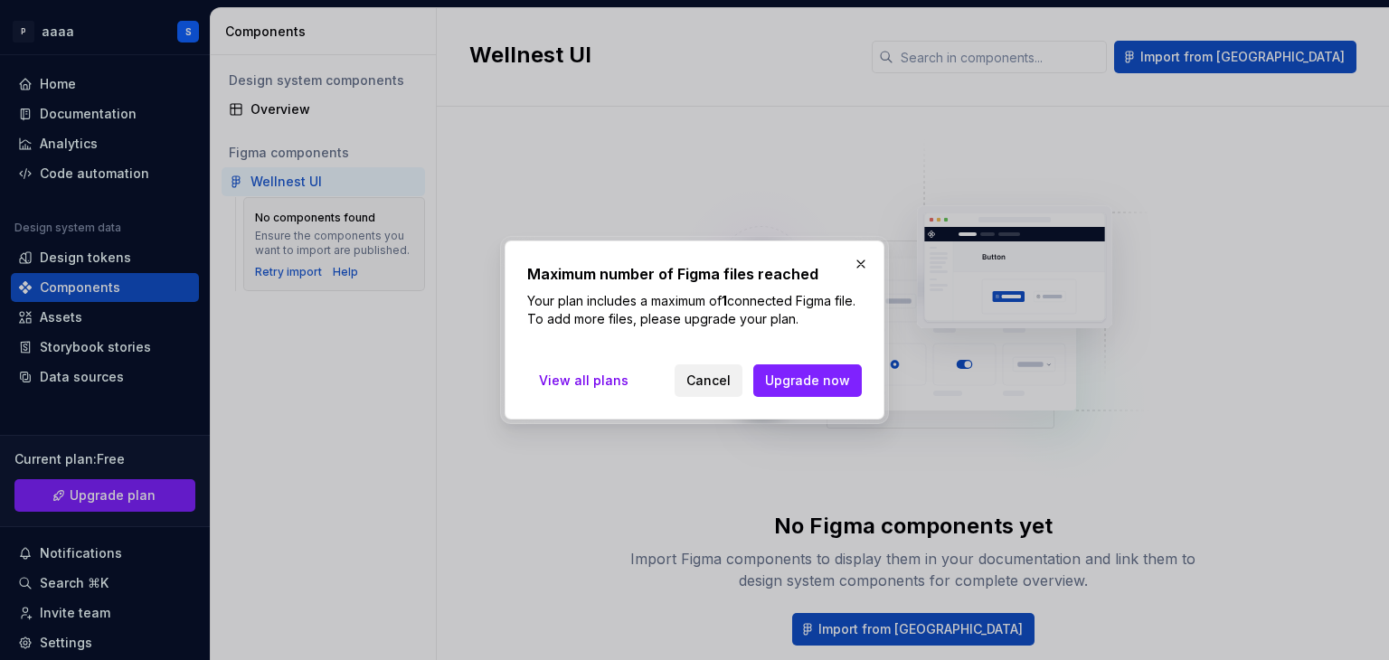
click at [705, 384] on span "Cancel" at bounding box center [709, 381] width 44 height 18
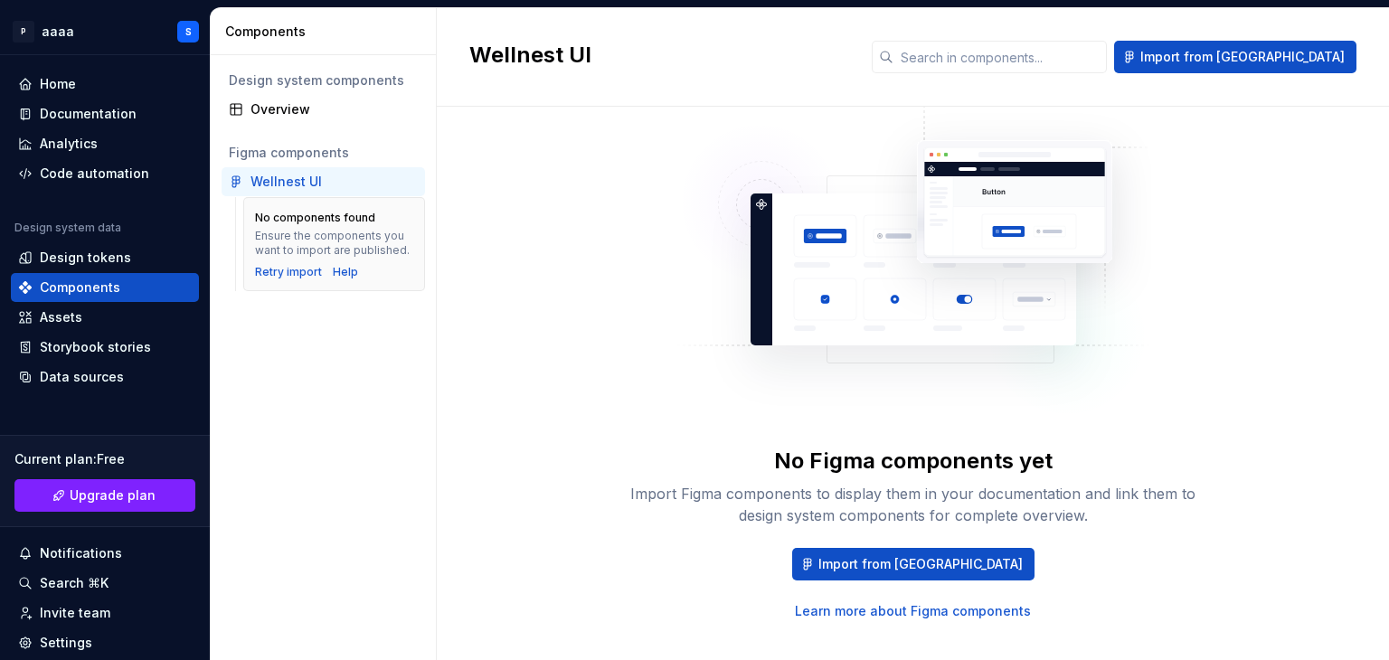
scroll to position [67, 0]
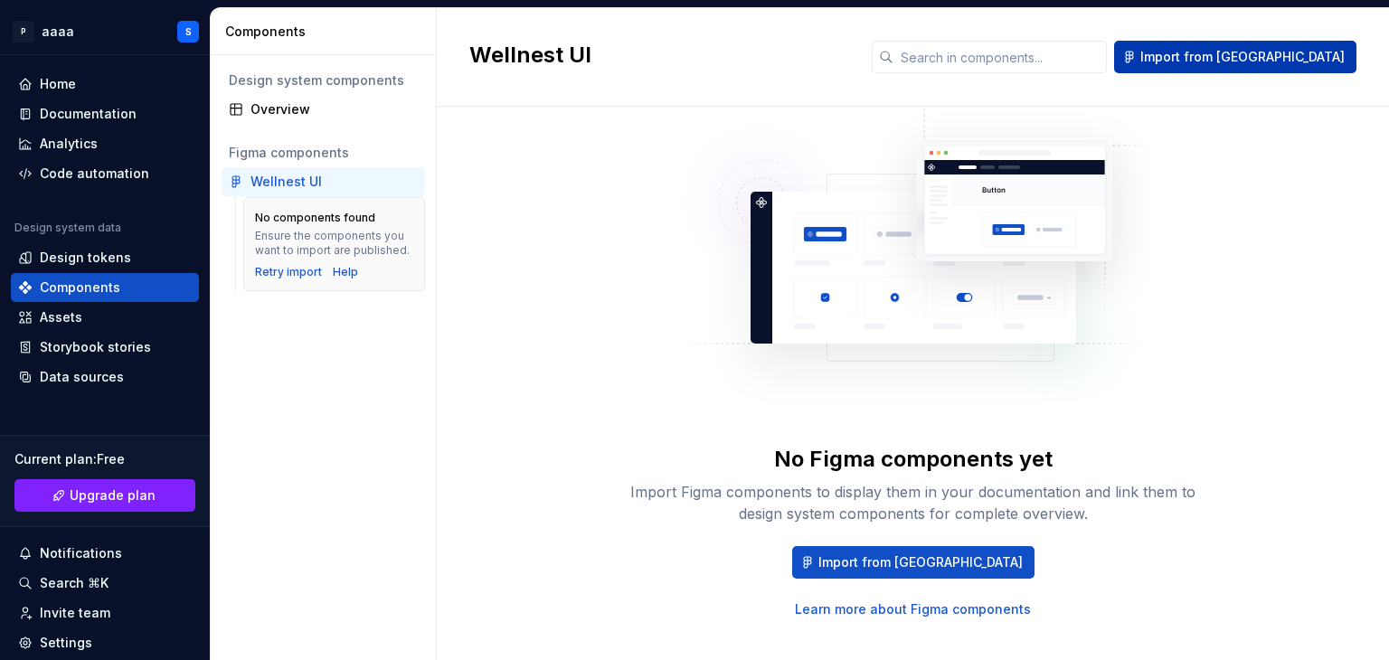
click at [1224, 52] on span "Import from Figma" at bounding box center [1243, 57] width 204 height 18
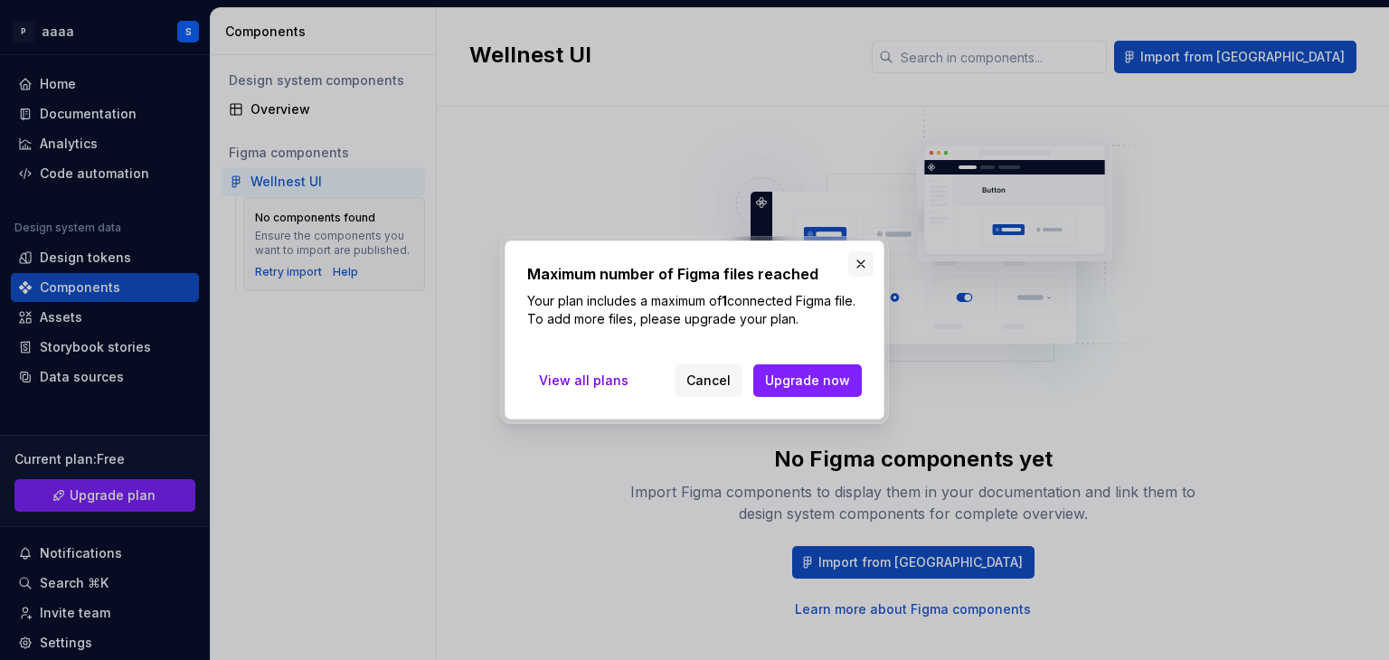
click at [868, 265] on button "button" at bounding box center [861, 263] width 25 height 25
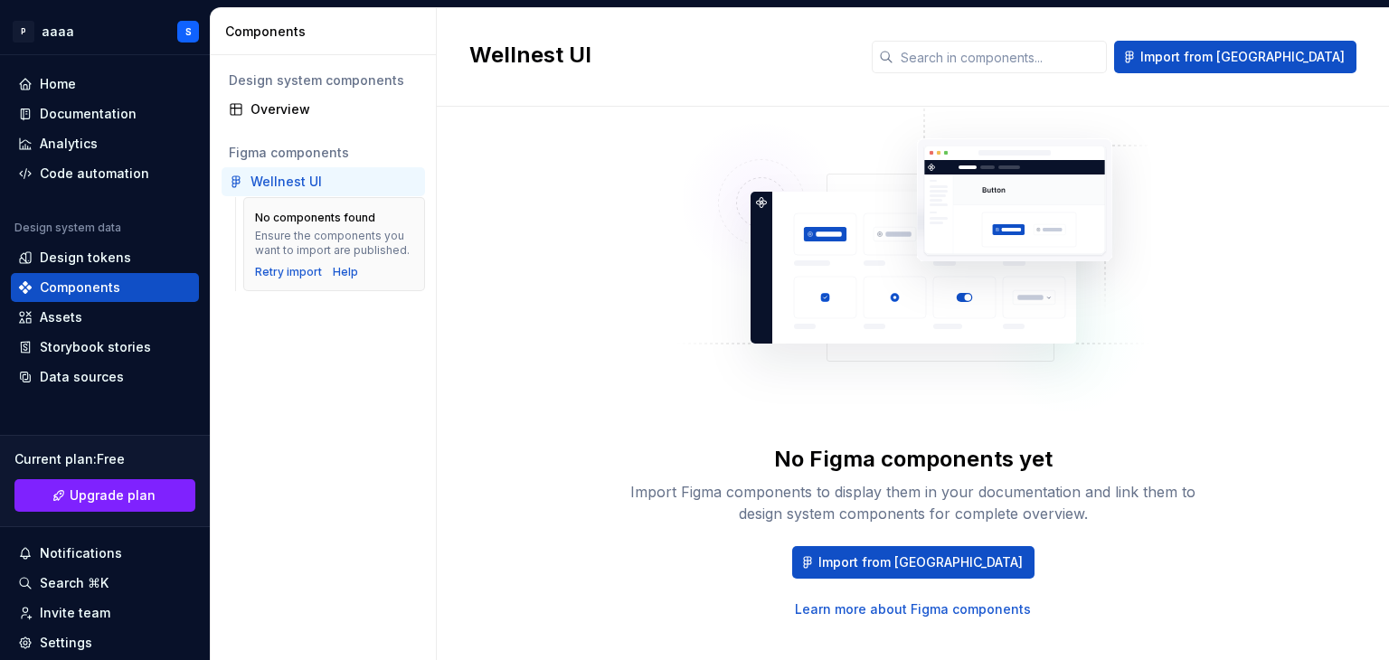
click at [289, 181] on div "Wellnest UI" at bounding box center [286, 182] width 71 height 18
click at [89, 323] on div "Assets" at bounding box center [105, 317] width 174 height 18
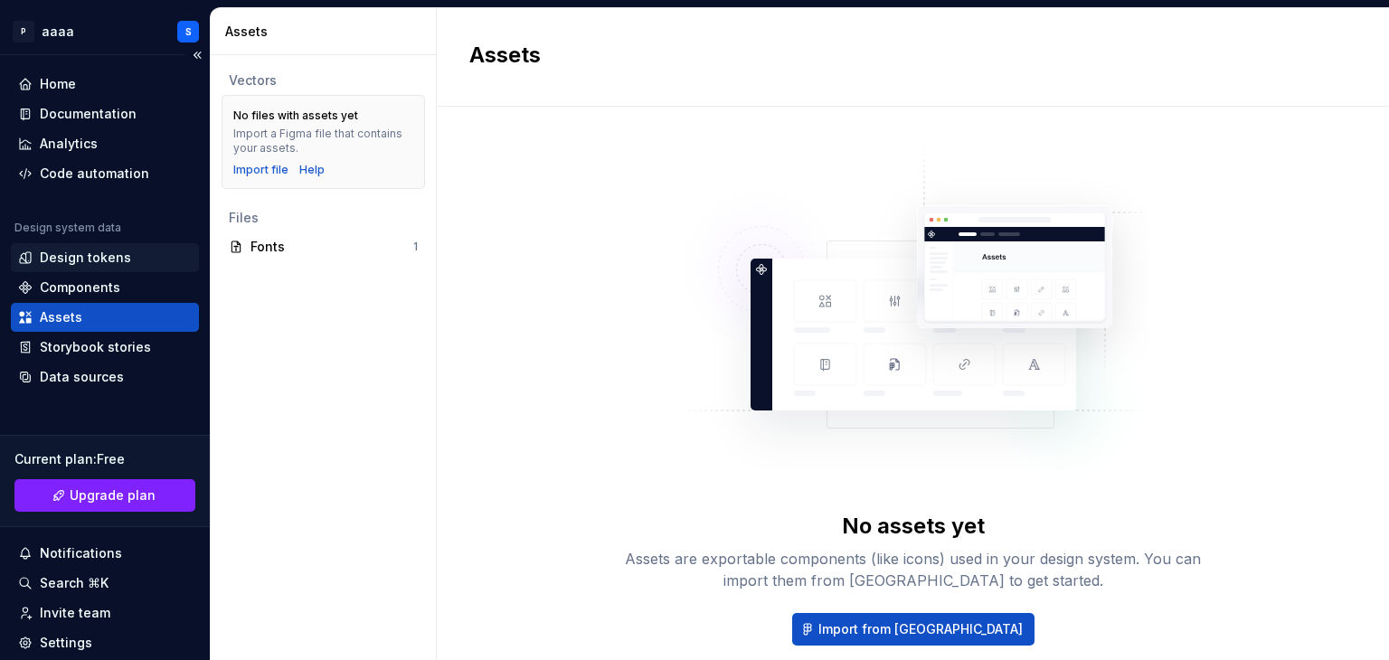
click at [79, 257] on div "Design tokens" at bounding box center [85, 258] width 91 height 18
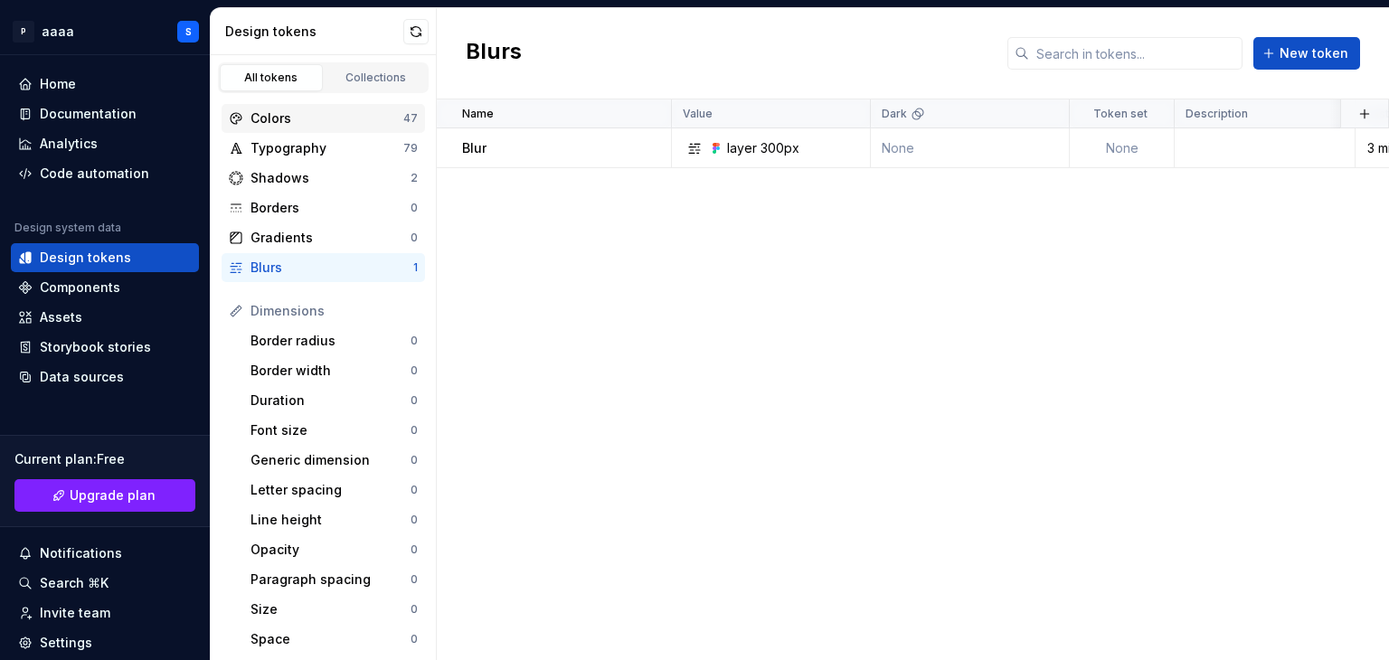
click at [347, 119] on div "Colors" at bounding box center [327, 118] width 153 height 18
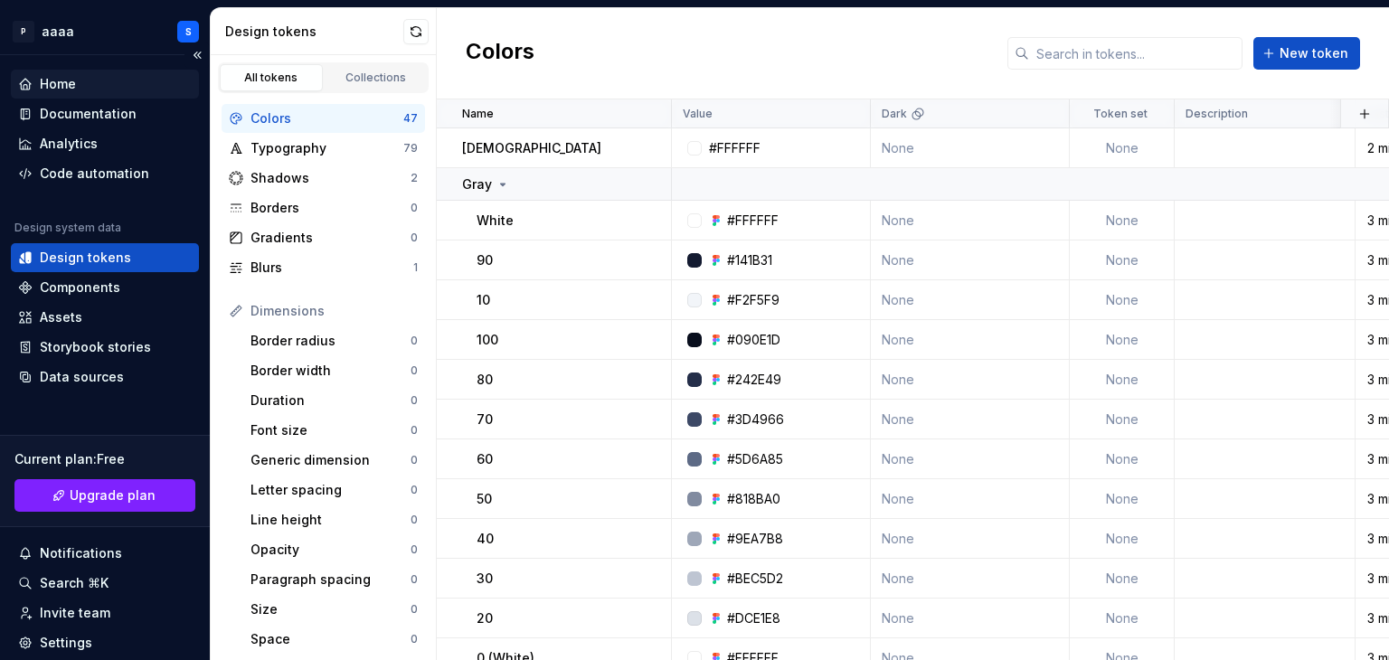
click at [100, 91] on div "Home" at bounding box center [105, 84] width 174 height 18
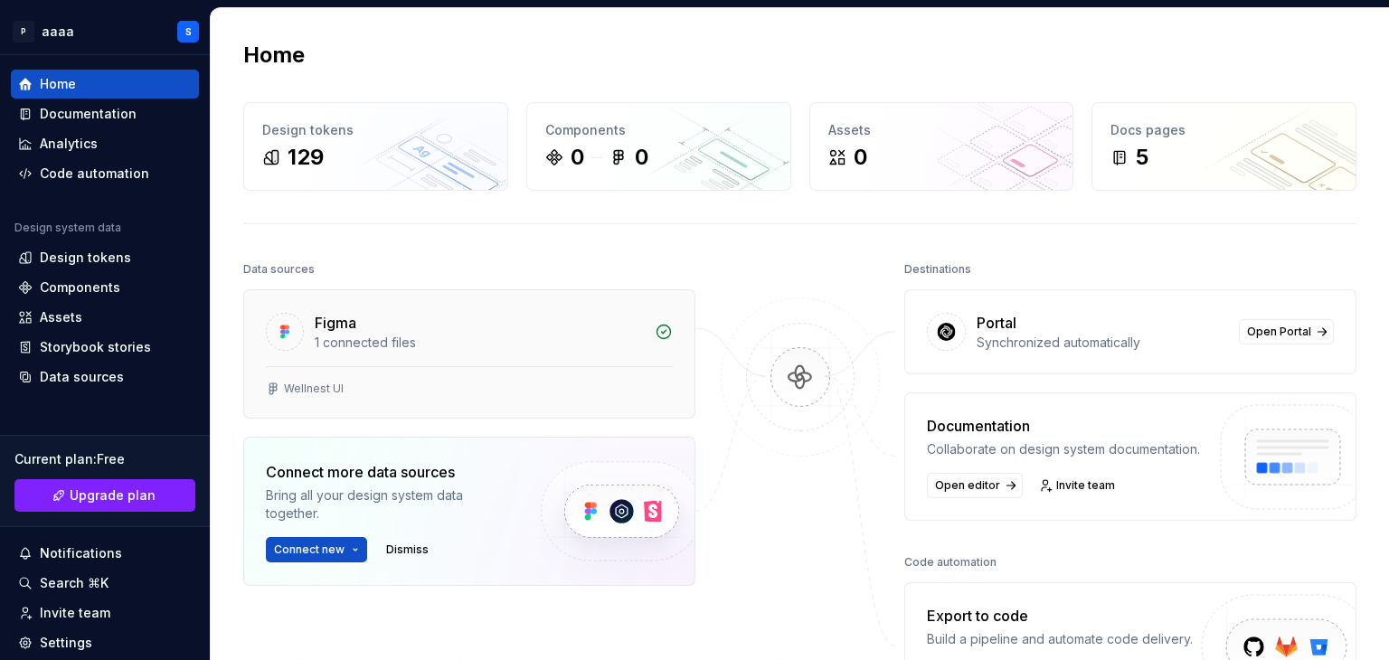
click at [499, 342] on div "1 connected files" at bounding box center [479, 343] width 329 height 18
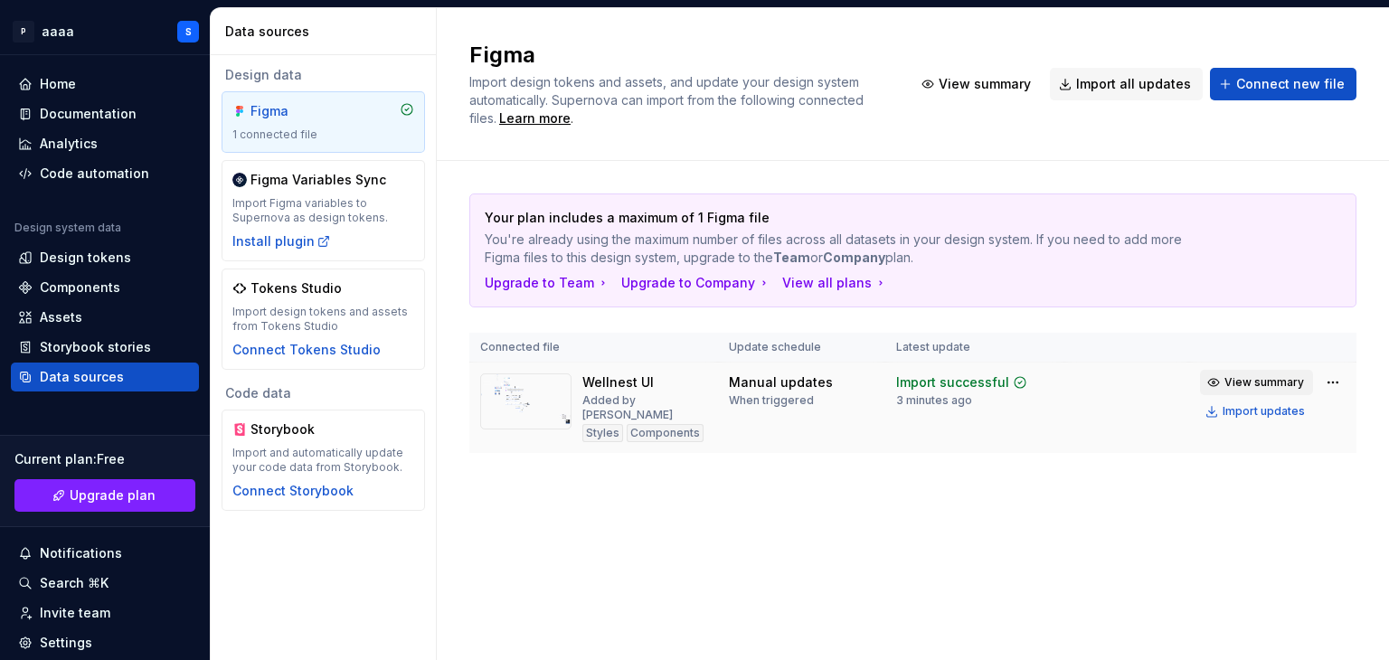
click at [1285, 387] on span "View summary" at bounding box center [1265, 382] width 80 height 14
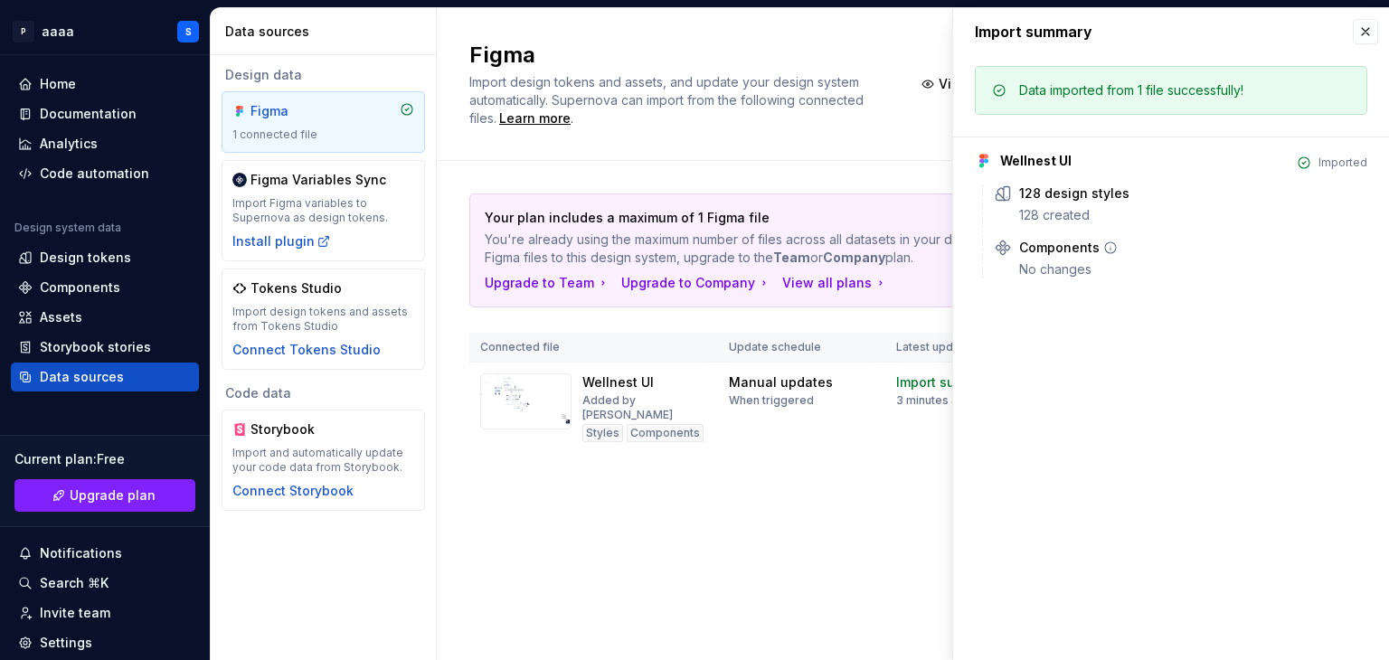
click at [1061, 254] on div "Components" at bounding box center [1059, 248] width 81 height 18
click at [1169, 100] on div "Data imported from 1 file successfully!" at bounding box center [1171, 90] width 393 height 49
click at [1368, 29] on button "button" at bounding box center [1365, 31] width 25 height 25
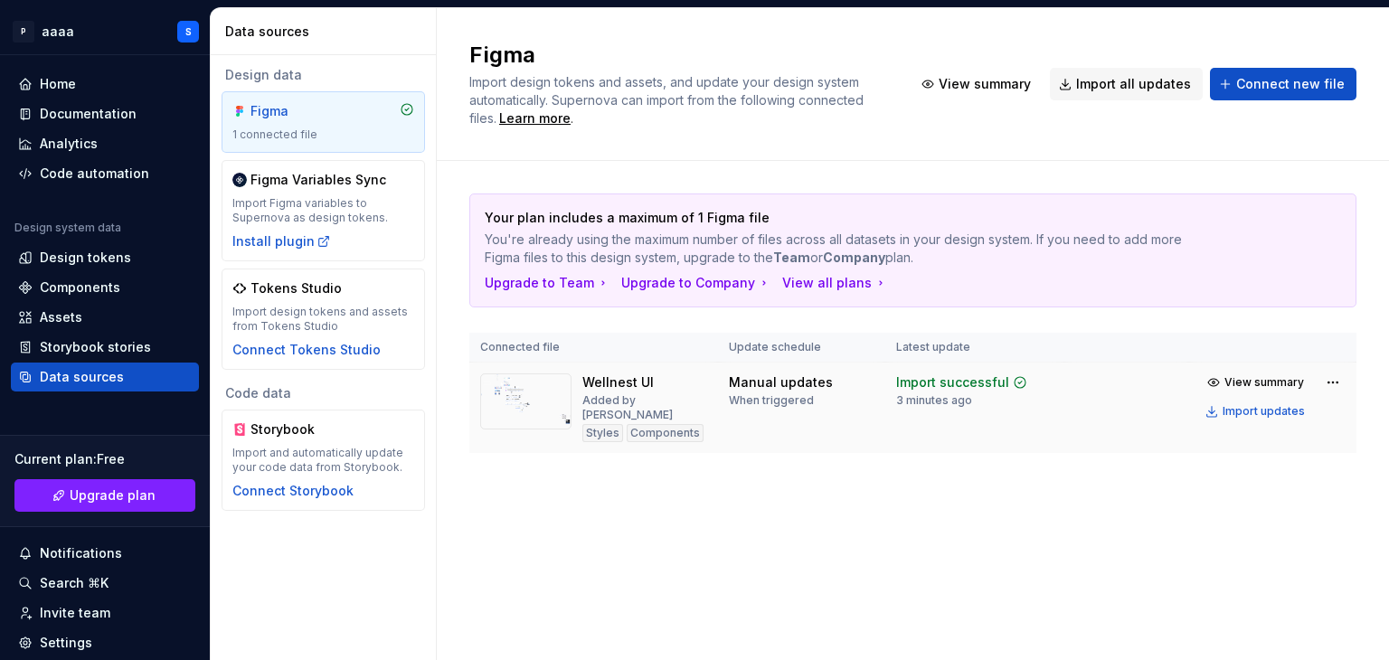
click at [766, 414] on td "Manual updates When triggered" at bounding box center [801, 408] width 167 height 91
click at [734, 428] on td "Manual updates When triggered" at bounding box center [801, 408] width 167 height 91
click at [660, 424] on div "Components" at bounding box center [665, 433] width 77 height 18
click at [593, 376] on div "Wellnest UI" at bounding box center [618, 383] width 71 height 18
click at [1337, 391] on div "View summary Import updates" at bounding box center [1273, 397] width 146 height 54
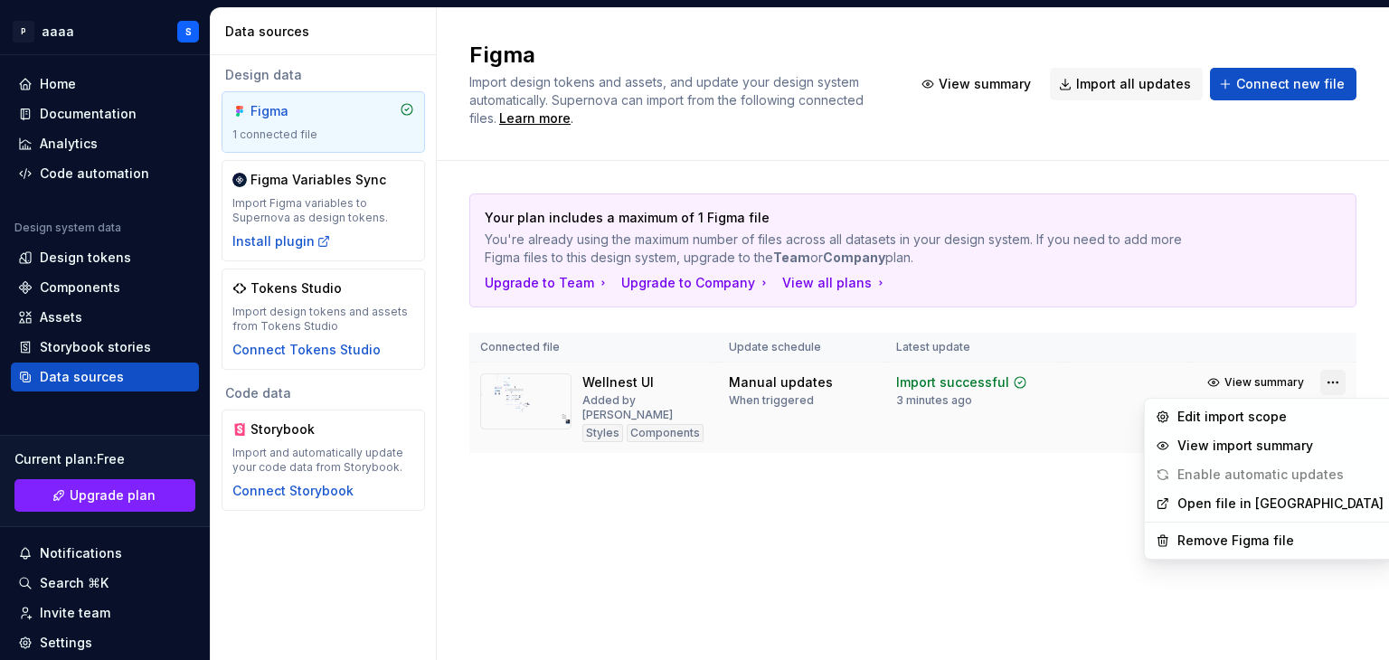
click at [1337, 391] on html "P aaaa S Home Documentation Analytics Code automation Design system data Design…" at bounding box center [694, 330] width 1389 height 660
click at [1230, 539] on div "Remove Figma file" at bounding box center [1282, 541] width 206 height 18
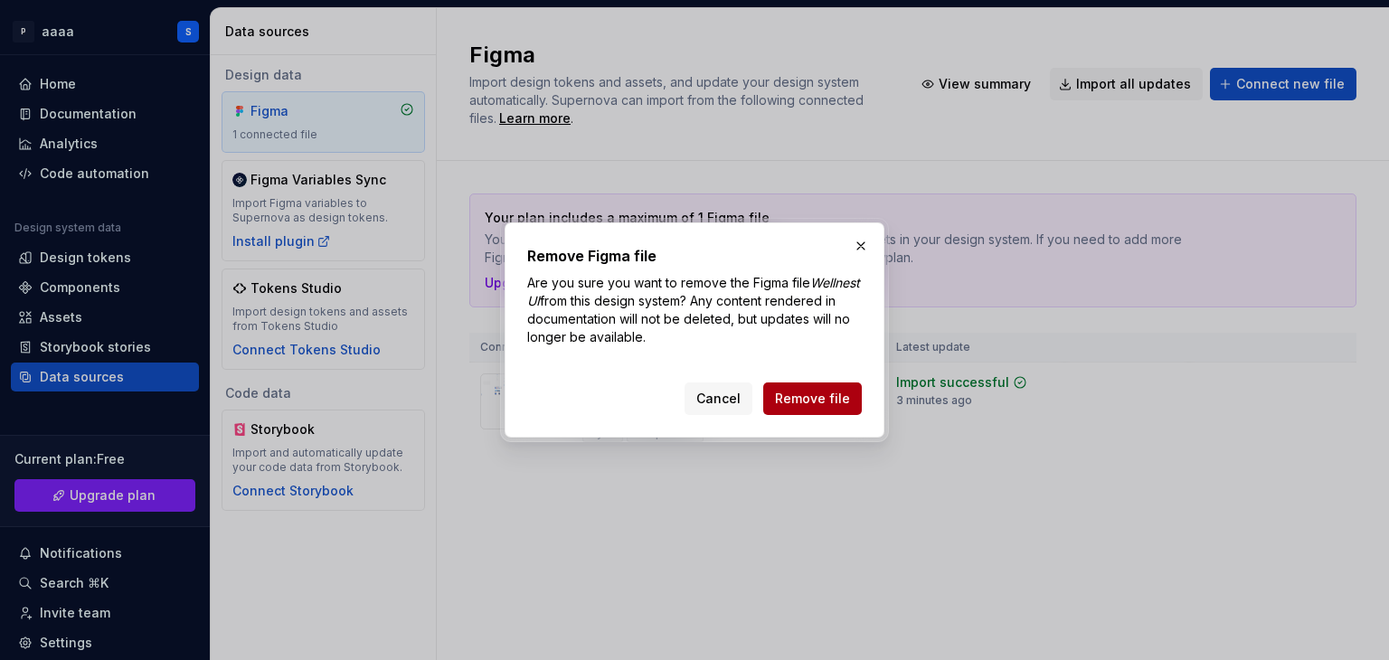
click at [830, 403] on span "Remove file" at bounding box center [812, 399] width 75 height 18
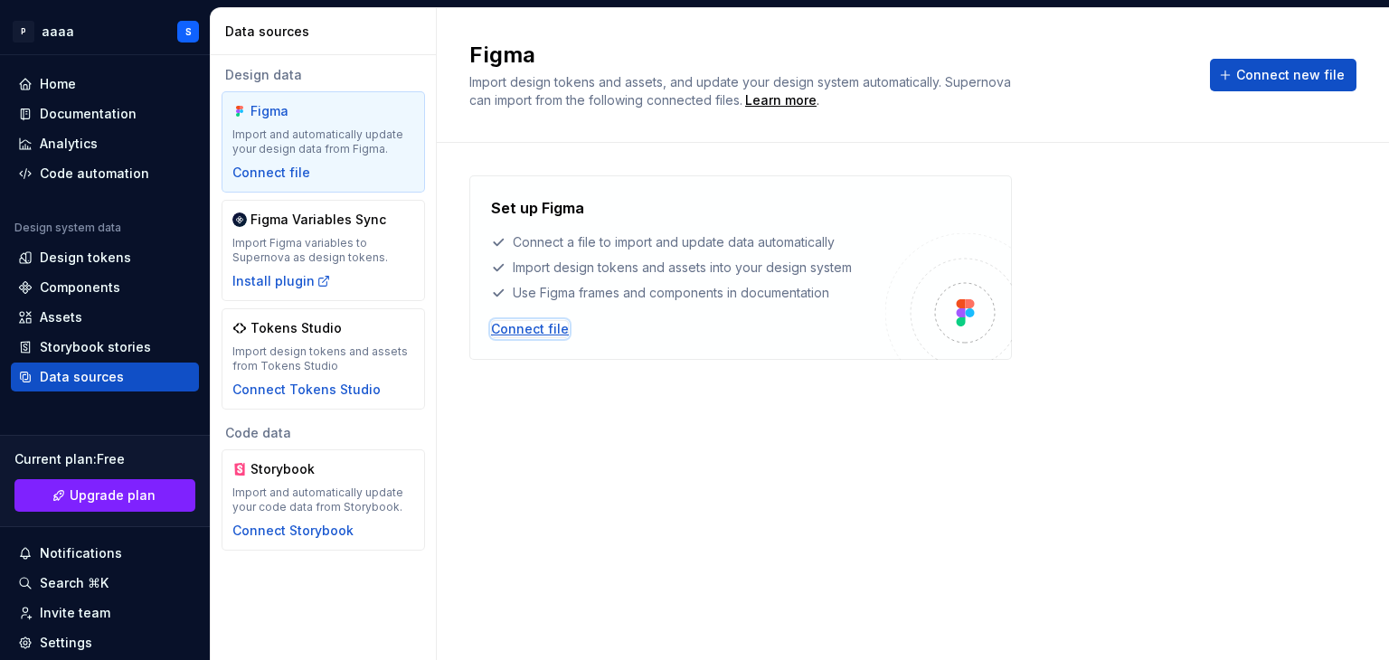
click at [541, 330] on div "Connect file" at bounding box center [530, 329] width 78 height 18
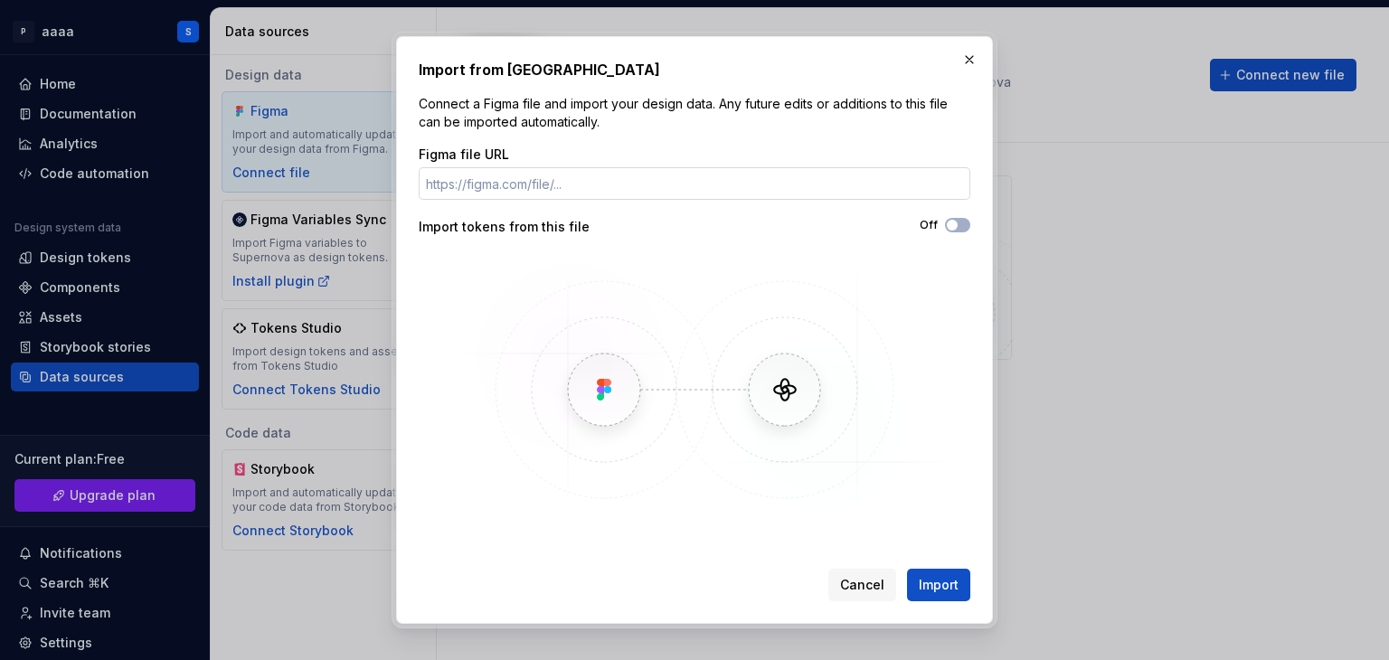
click at [637, 167] on input "Figma file URL" at bounding box center [695, 183] width 552 height 33
type input "https://www.figma.com/design/NmftnudvQtjzPbV056SjlY/Wellnest-UI?node-id=0-1&p=f…"
click at [924, 581] on span "Import" at bounding box center [939, 585] width 40 height 18
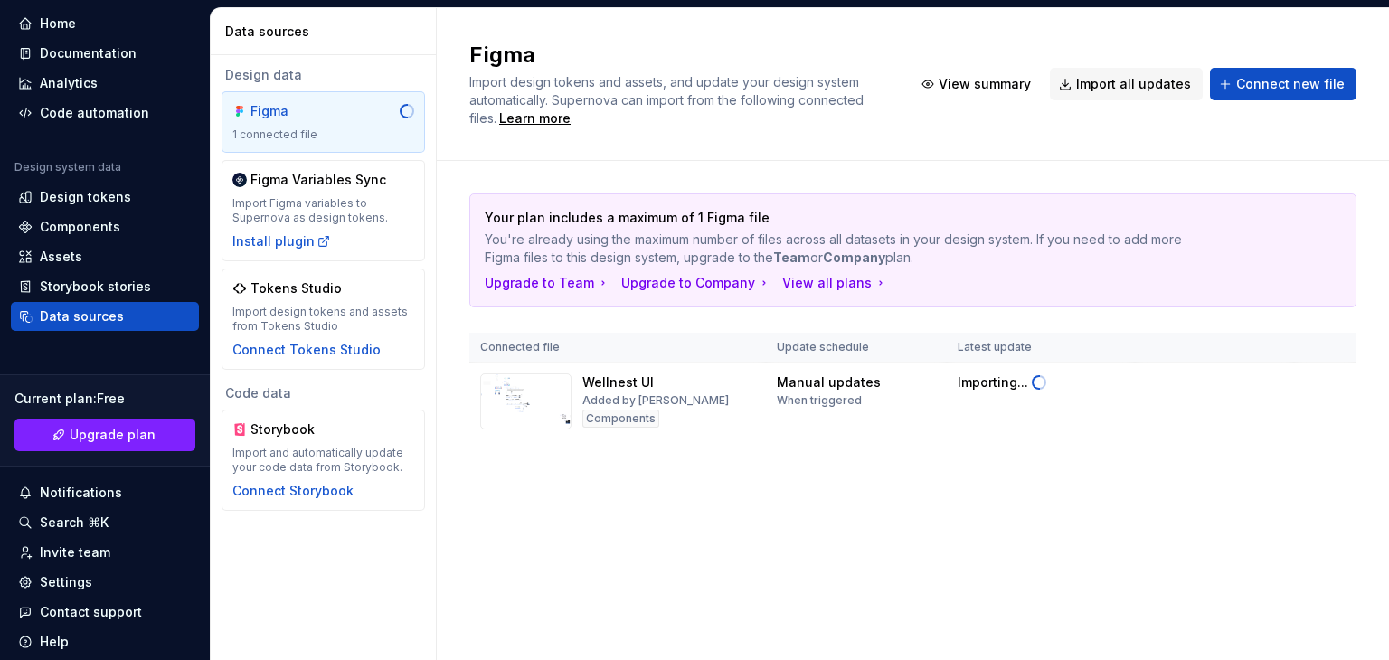
scroll to position [64, 0]
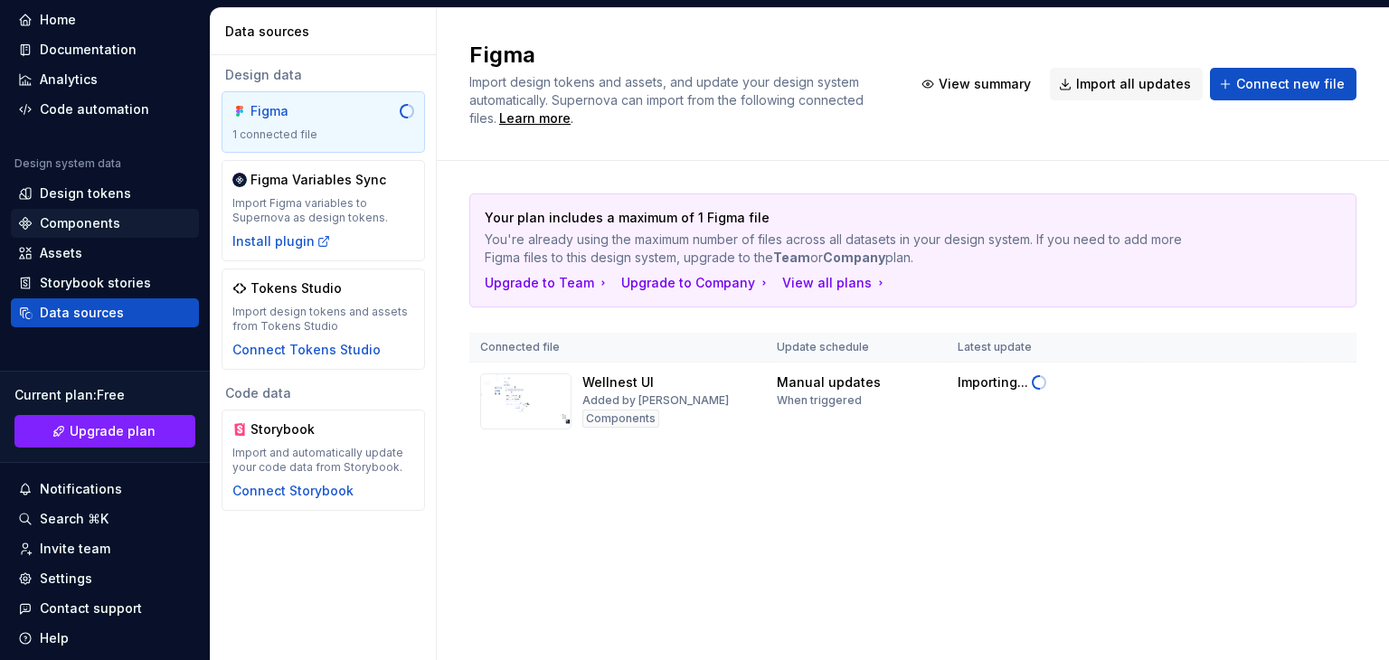
click at [112, 222] on div "Components" at bounding box center [80, 223] width 81 height 18
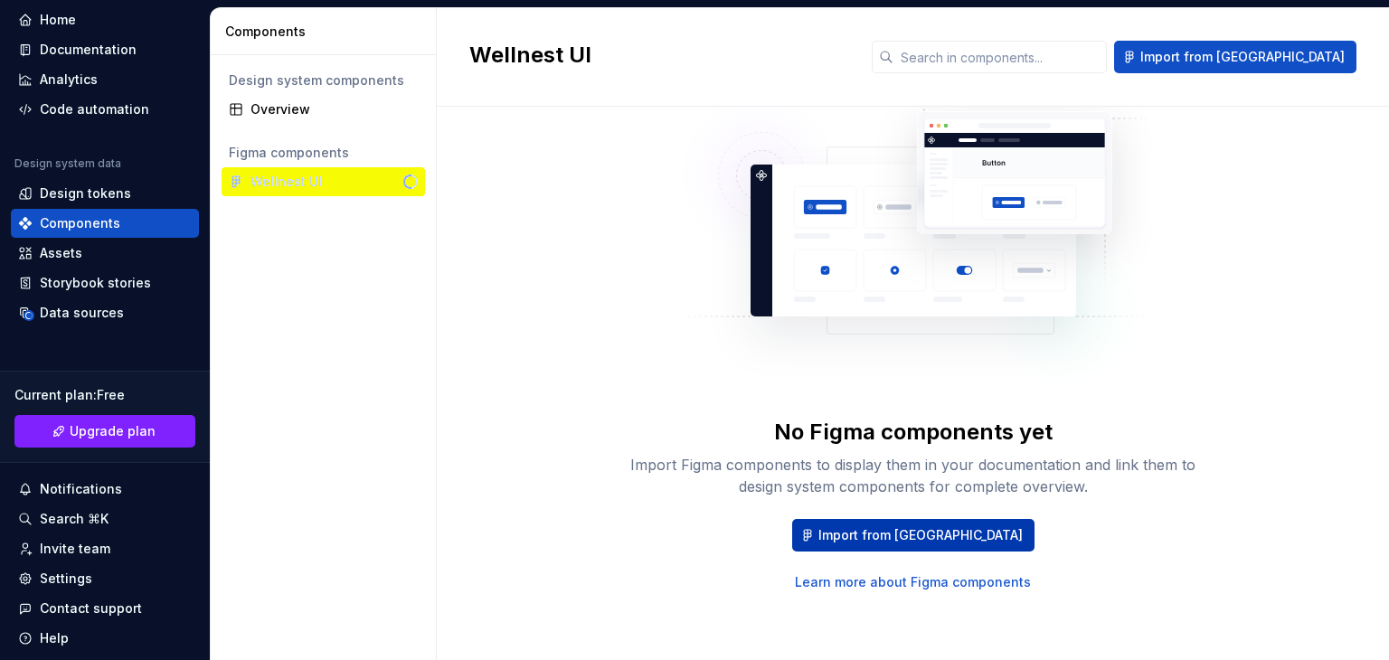
scroll to position [93, 0]
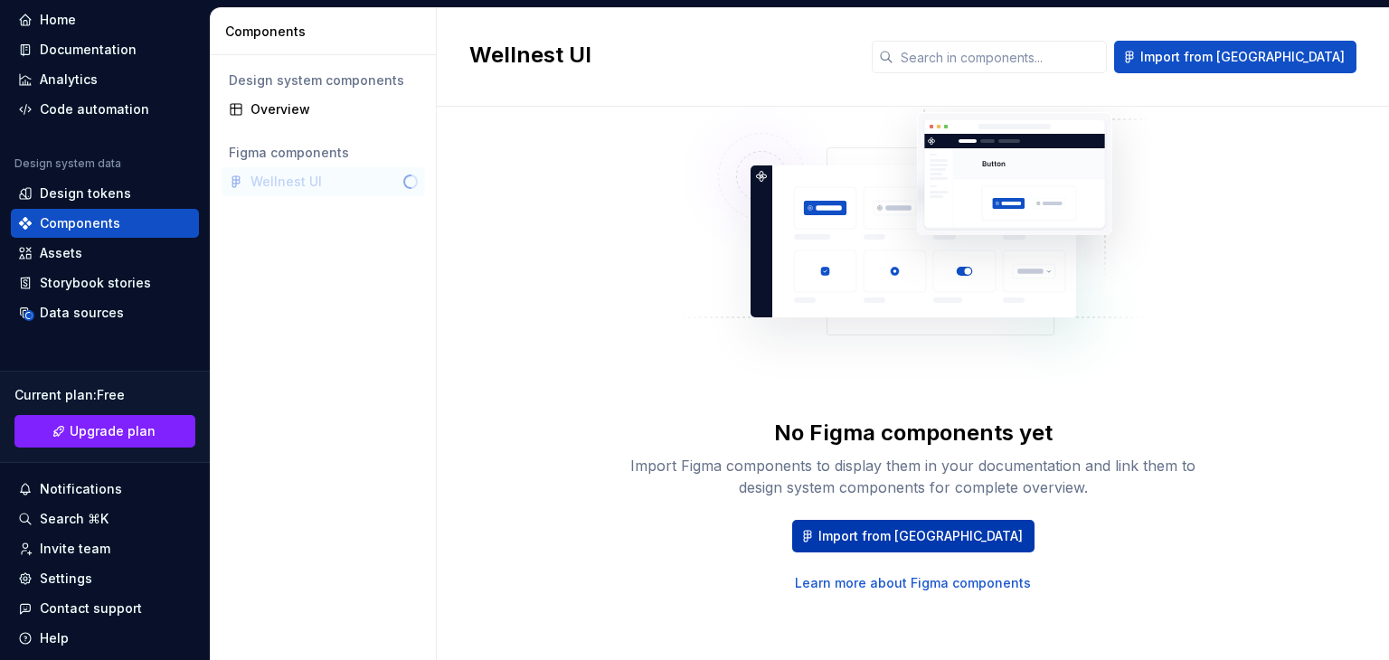
click at [915, 545] on button "Import from Figma" at bounding box center [913, 536] width 242 height 33
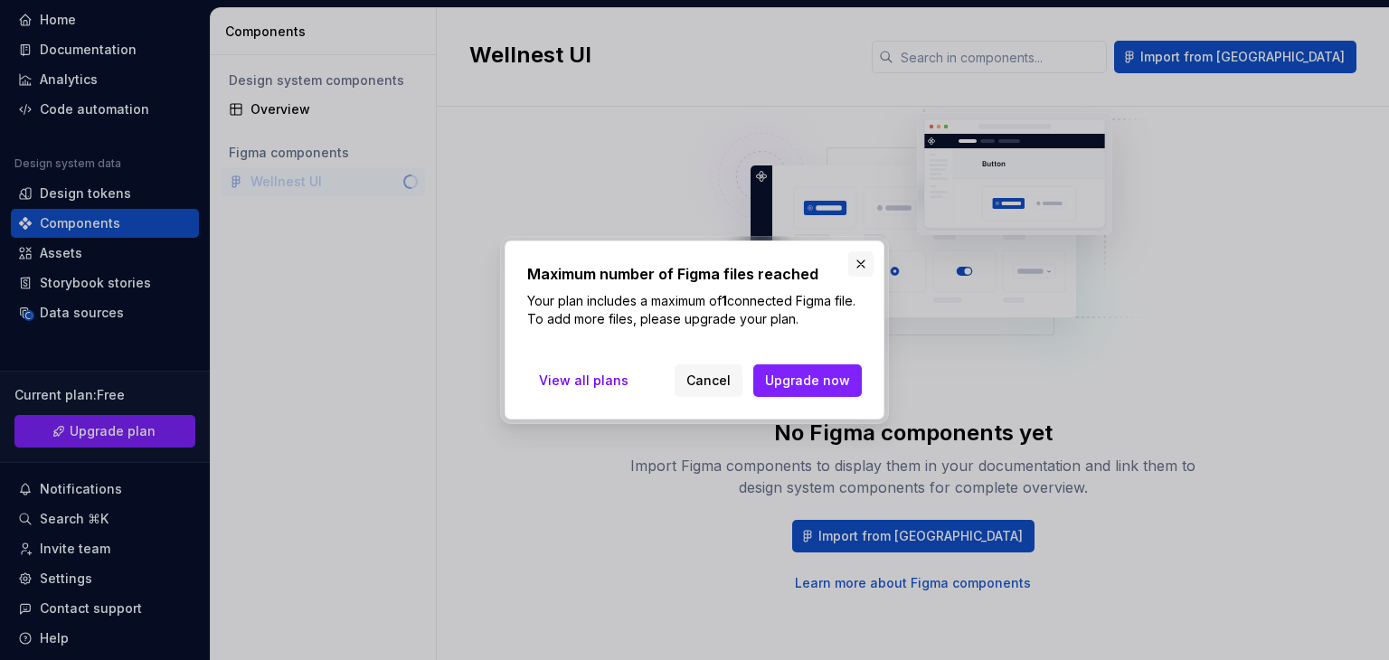
click at [865, 257] on button "button" at bounding box center [861, 263] width 25 height 25
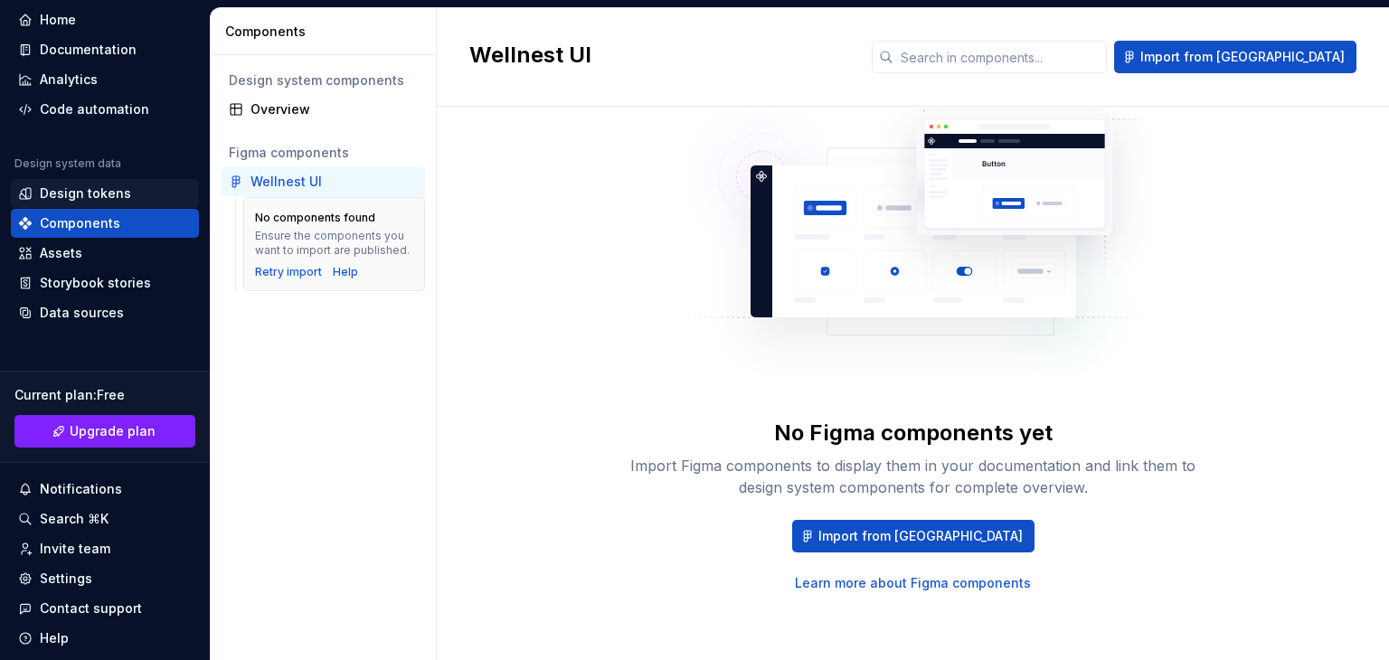
click at [109, 193] on div "Design tokens" at bounding box center [85, 194] width 91 height 18
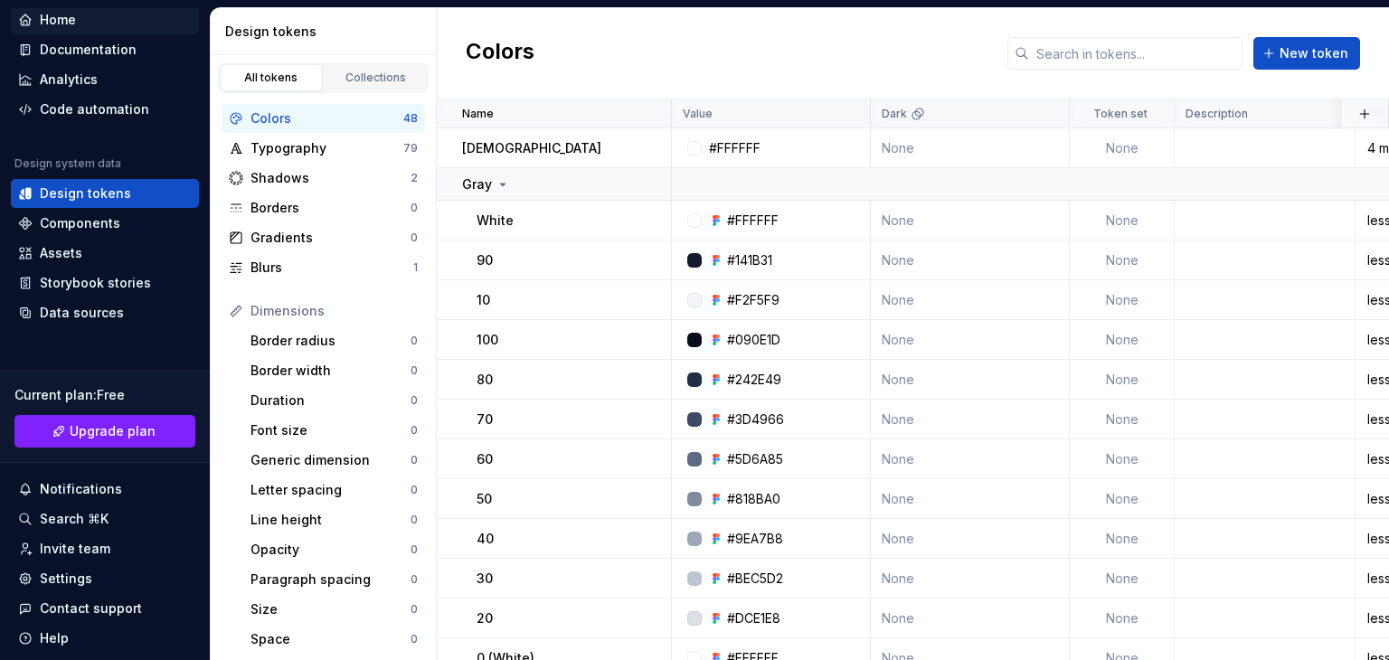
click at [90, 23] on div "Home" at bounding box center [105, 20] width 174 height 18
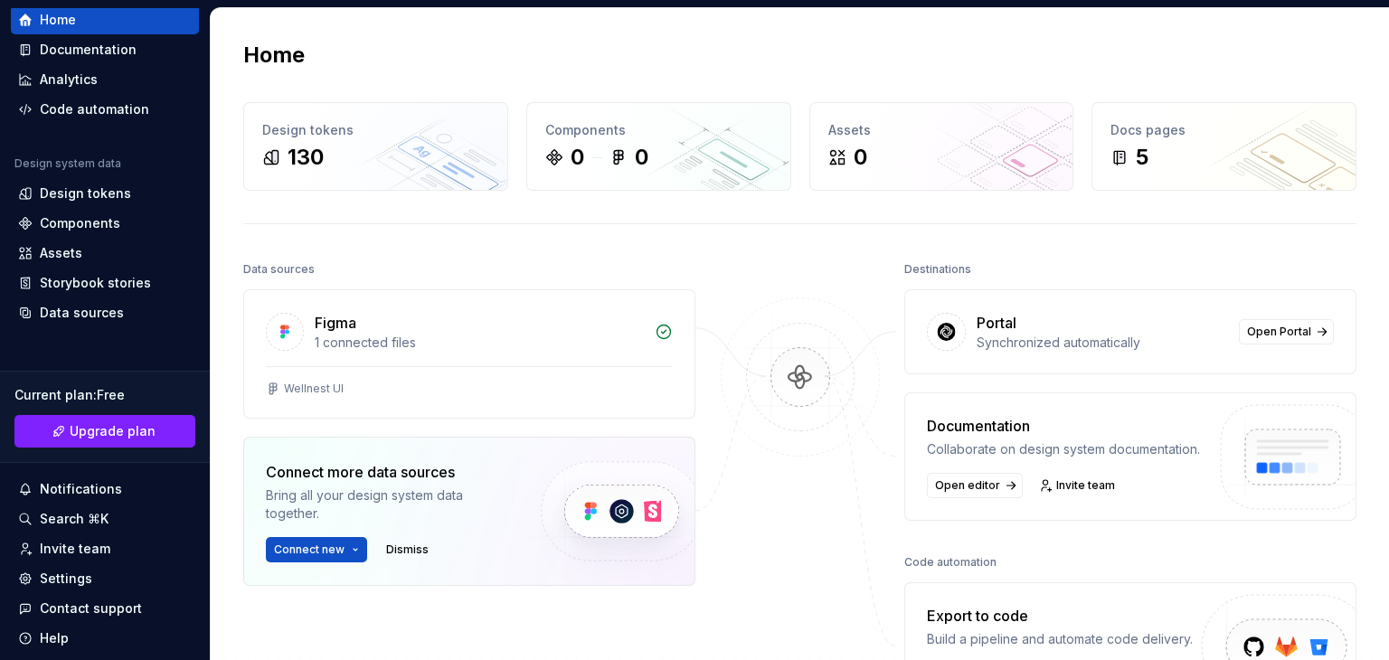
scroll to position [90, 0]
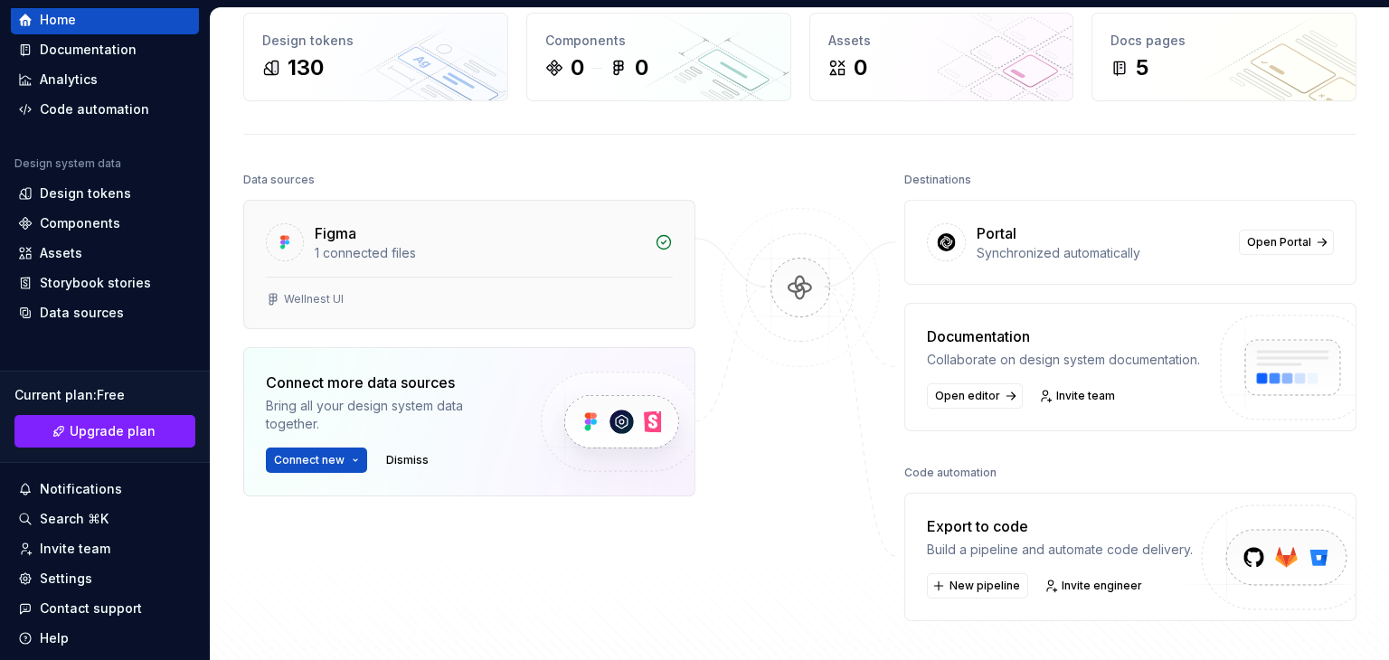
drag, startPoint x: 643, startPoint y: 280, endPoint x: 575, endPoint y: 252, distance: 73.1
click at [575, 252] on div "1 connected files" at bounding box center [479, 253] width 329 height 18
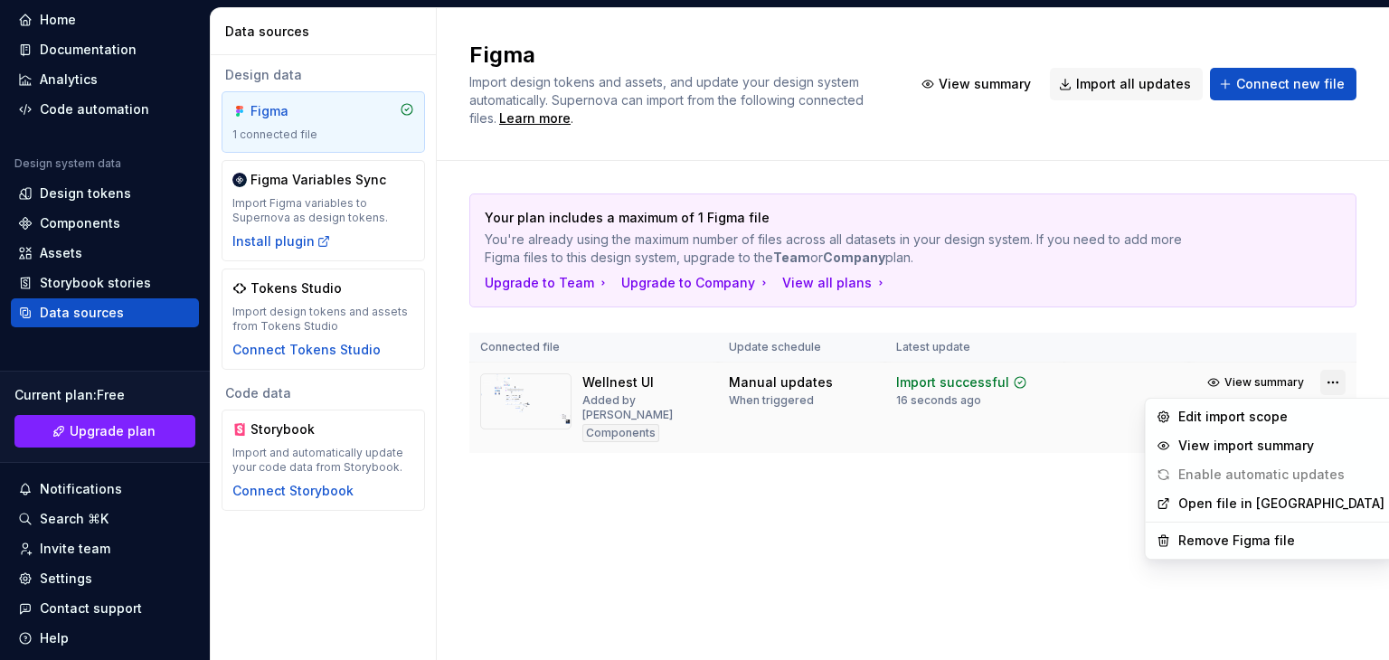
click at [1330, 383] on html "P aaaa S Home Documentation Analytics Code automation Design system data Design…" at bounding box center [694, 330] width 1389 height 660
click at [1219, 540] on div "Remove Figma file" at bounding box center [1282, 541] width 206 height 18
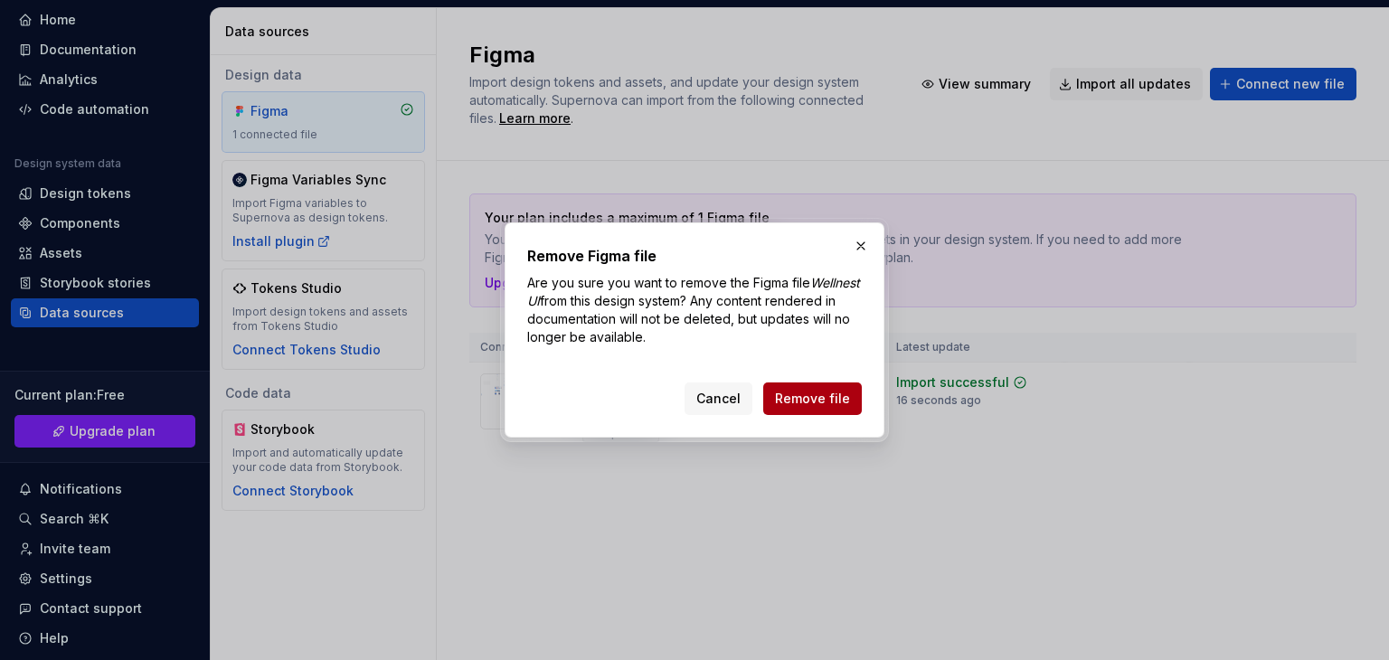
click at [807, 390] on span "Remove file" at bounding box center [812, 399] width 75 height 18
